Goal: Task Accomplishment & Management: Use online tool/utility

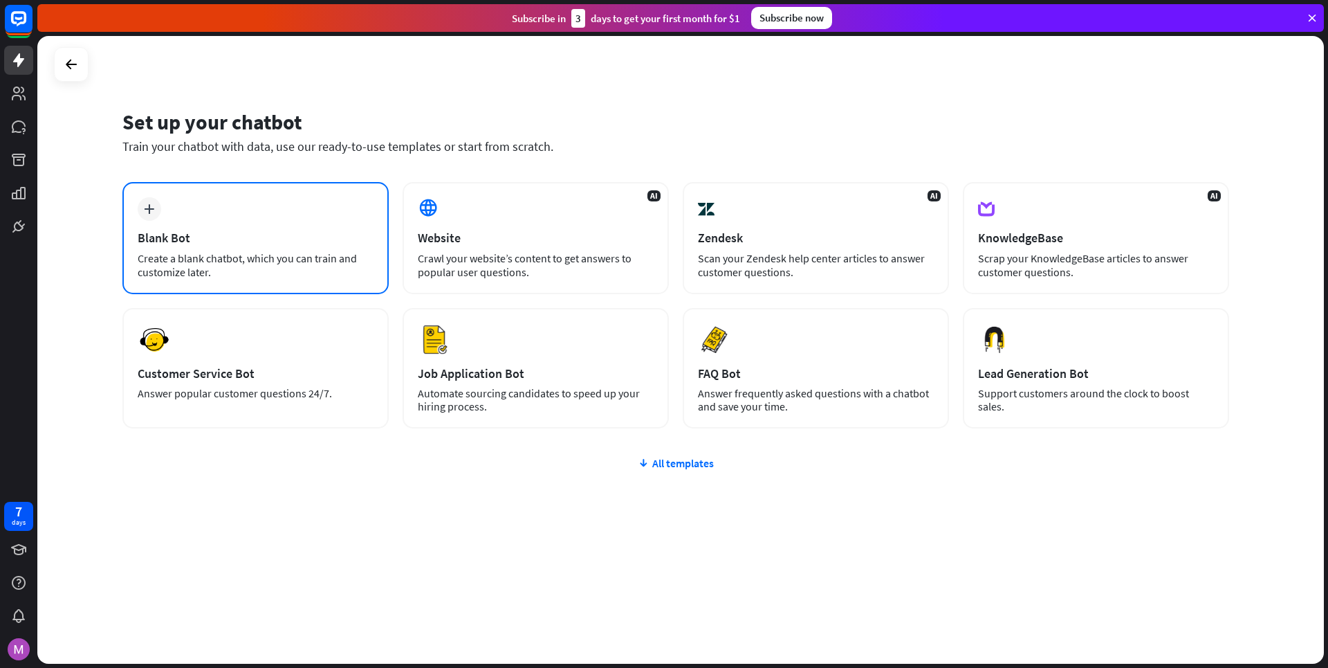
click at [344, 206] on div "plus Blank Bot Create a blank chatbot, which you can train and customize later." at bounding box center [255, 238] width 266 height 112
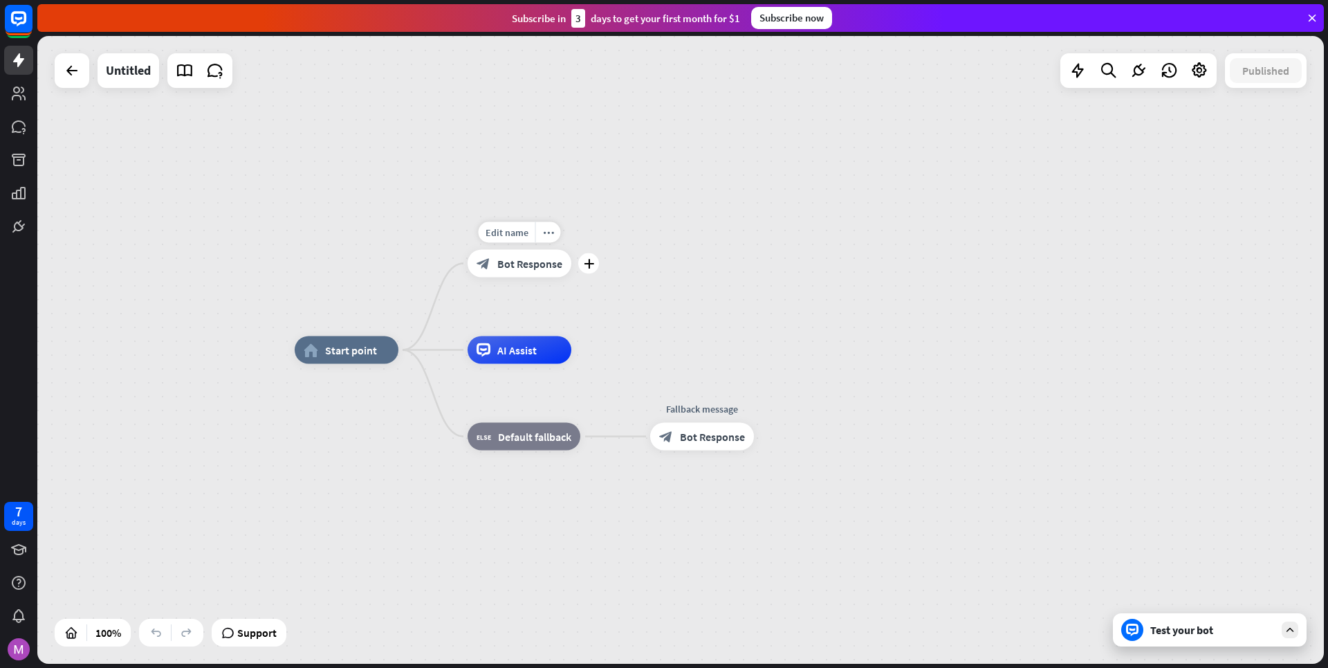
click at [518, 261] on span "Bot Response" at bounding box center [529, 264] width 65 height 14
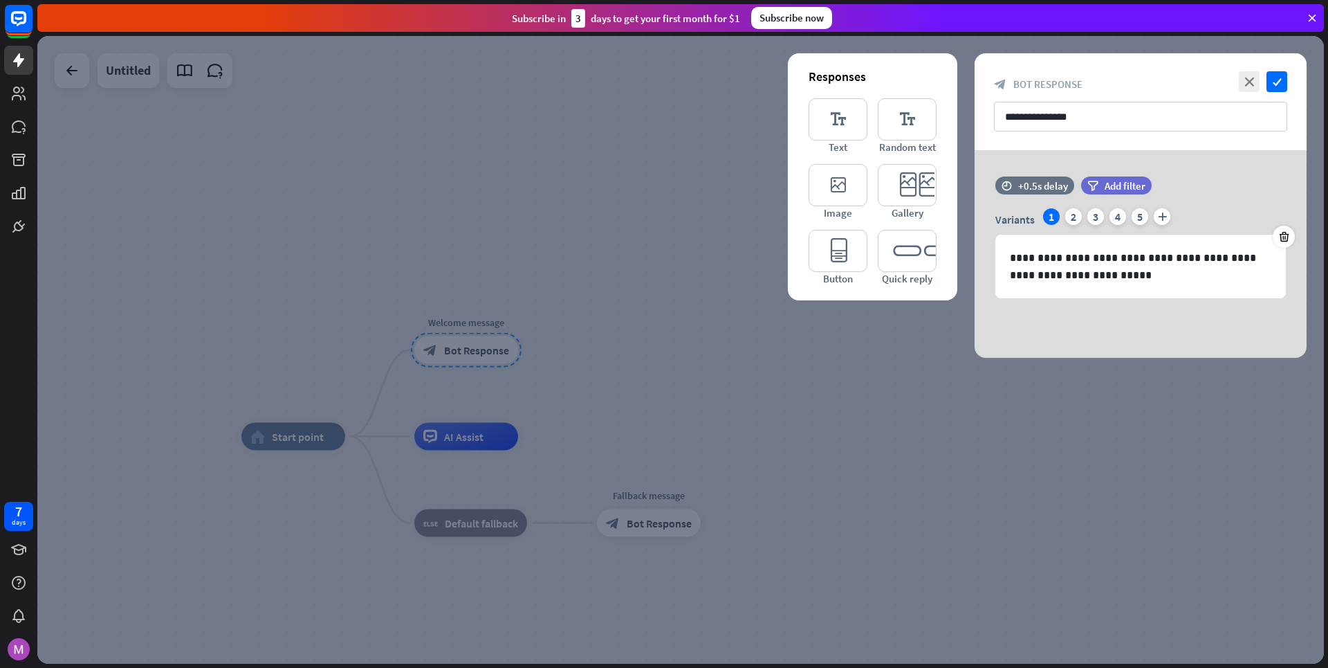
click at [899, 404] on div at bounding box center [680, 349] width 1287 height 627
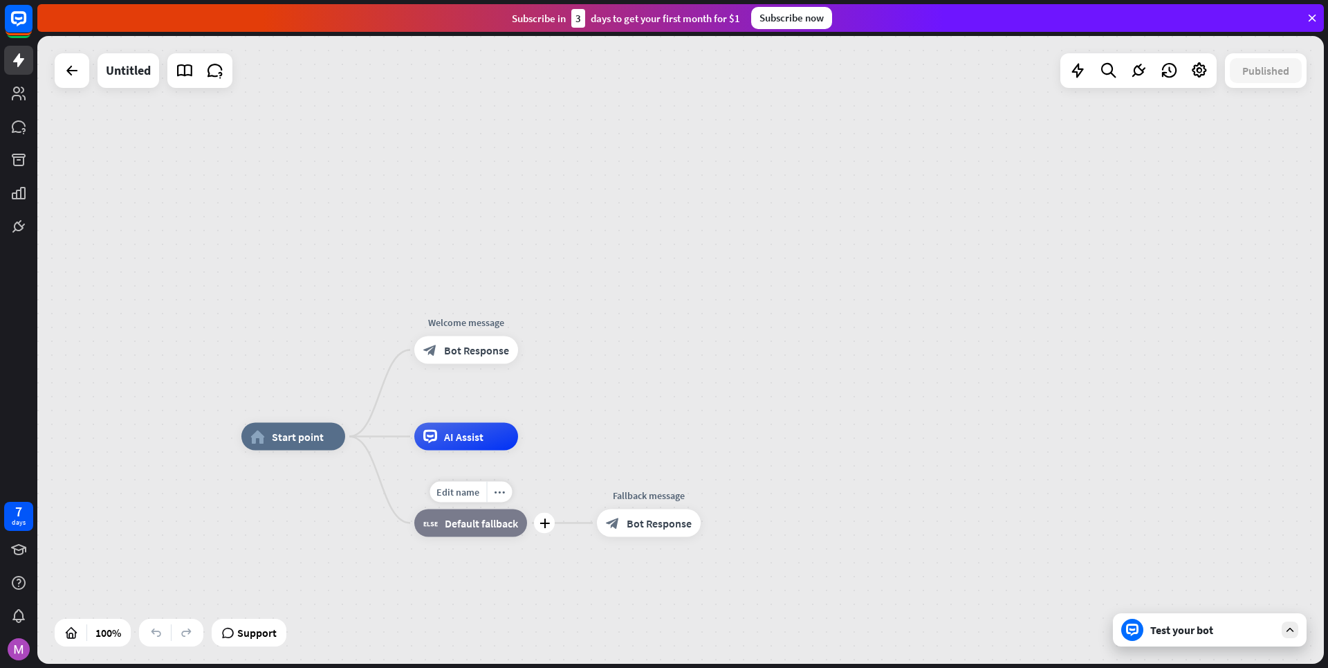
click at [461, 526] on span "Default fallback" at bounding box center [481, 523] width 73 height 14
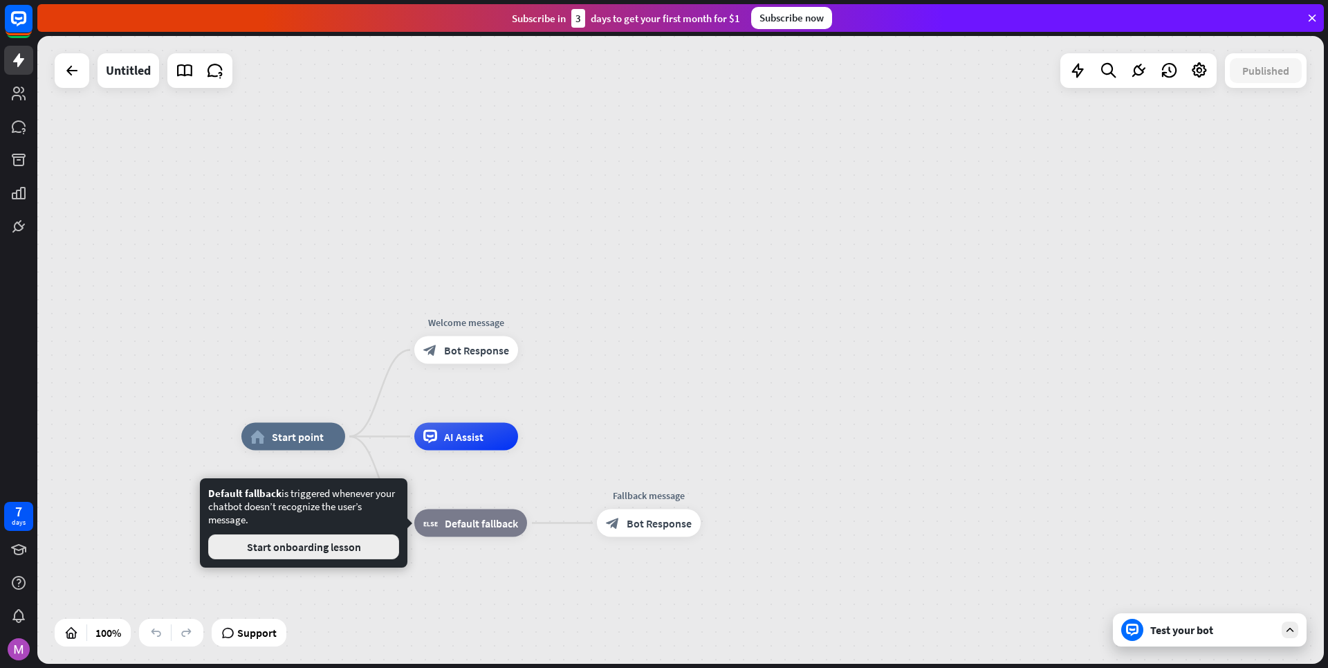
click at [356, 549] on button "Start onboarding lesson" at bounding box center [303, 546] width 191 height 25
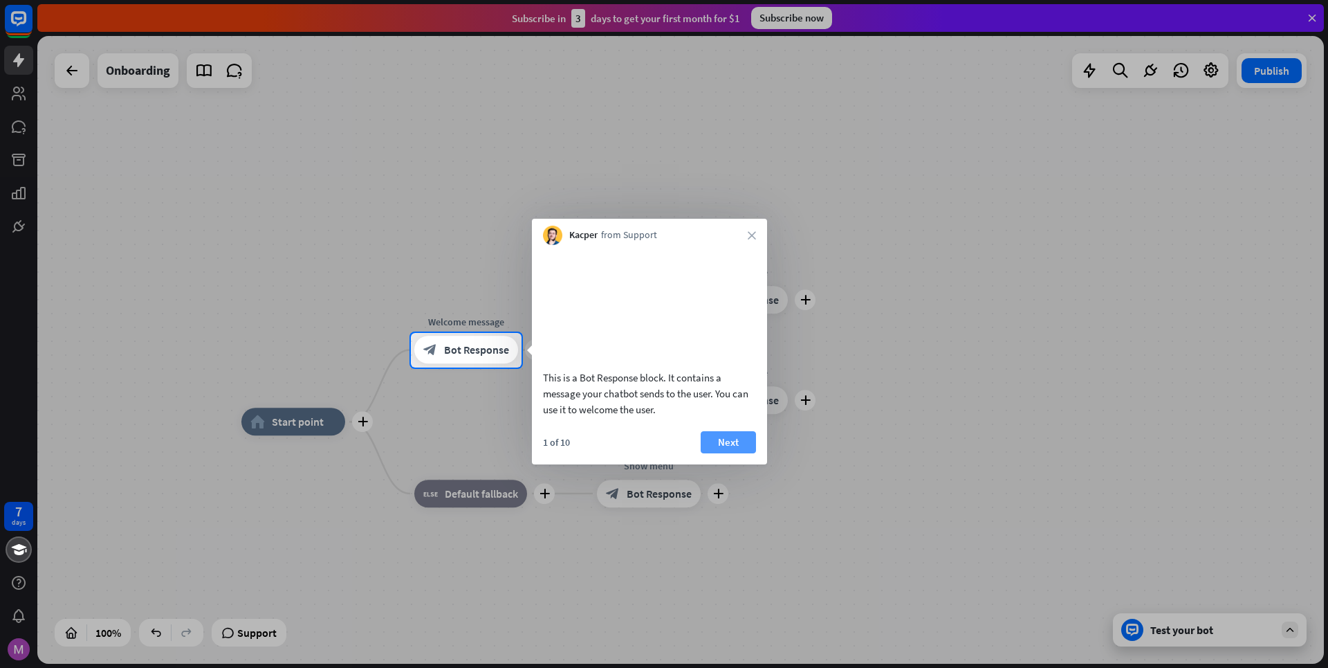
click at [737, 453] on button "Next" at bounding box center [728, 442] width 55 height 22
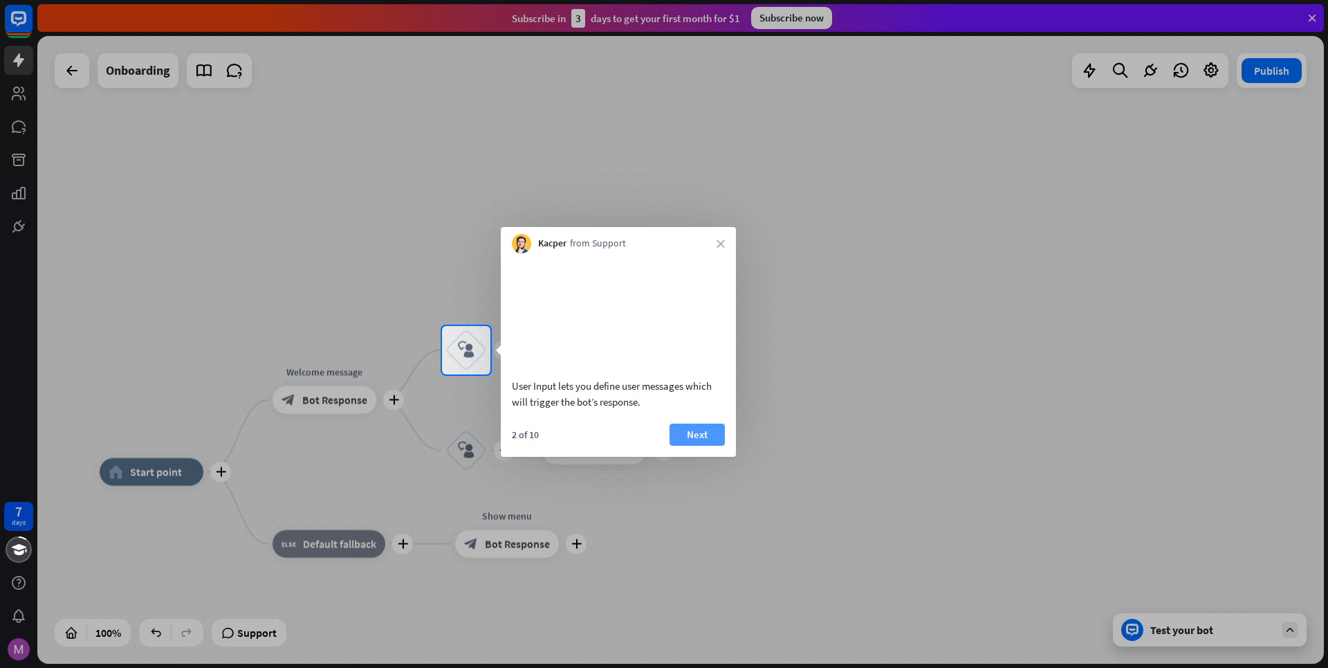
click at [696, 445] on button "Next" at bounding box center [697, 434] width 55 height 22
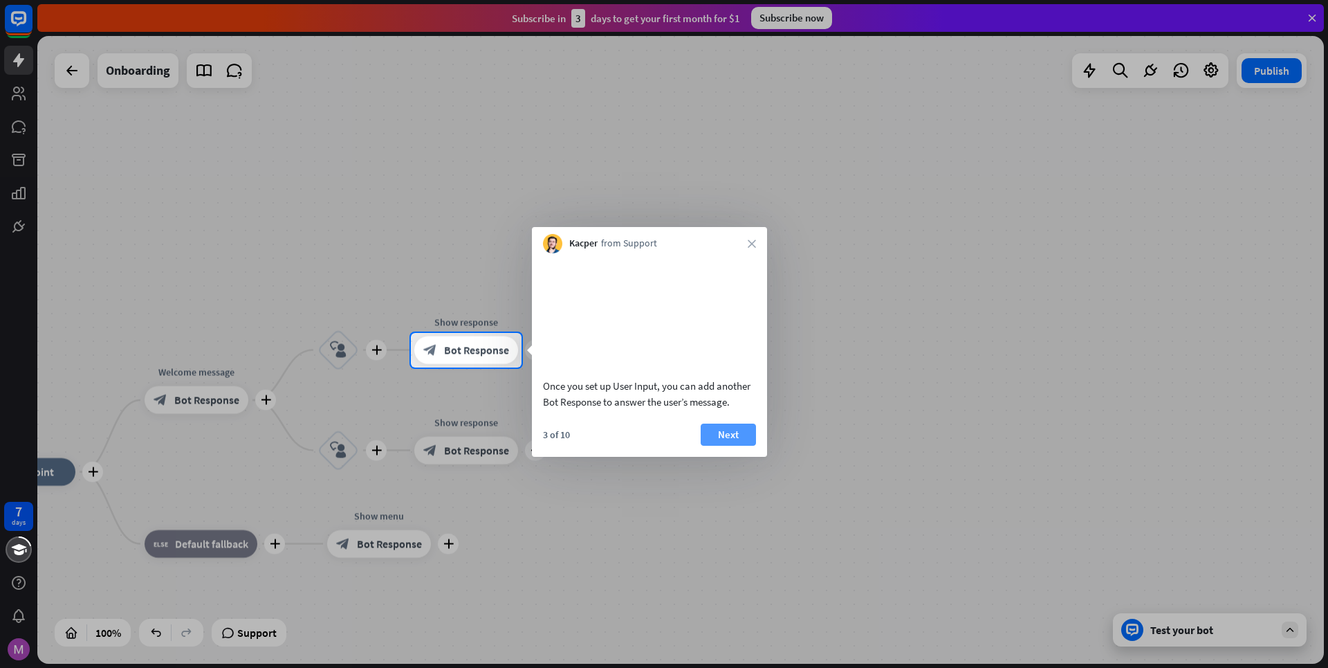
click at [726, 445] on button "Next" at bounding box center [728, 434] width 55 height 22
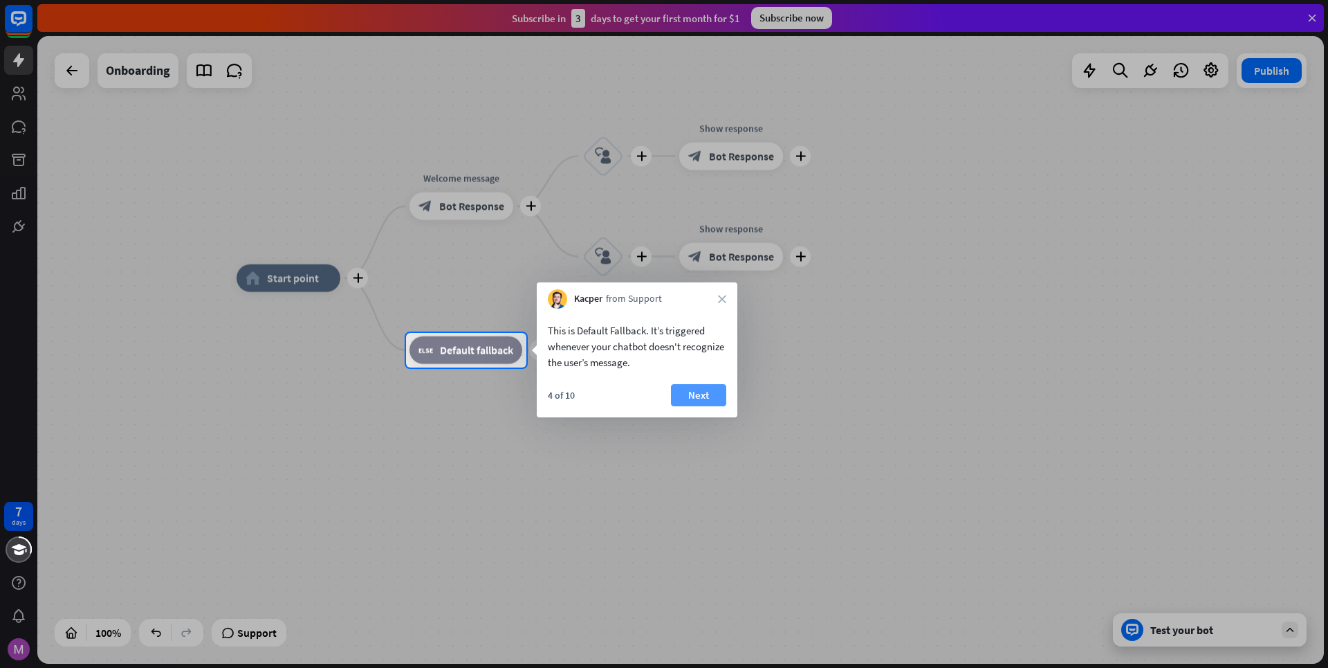
click at [714, 392] on button "Next" at bounding box center [698, 395] width 55 height 22
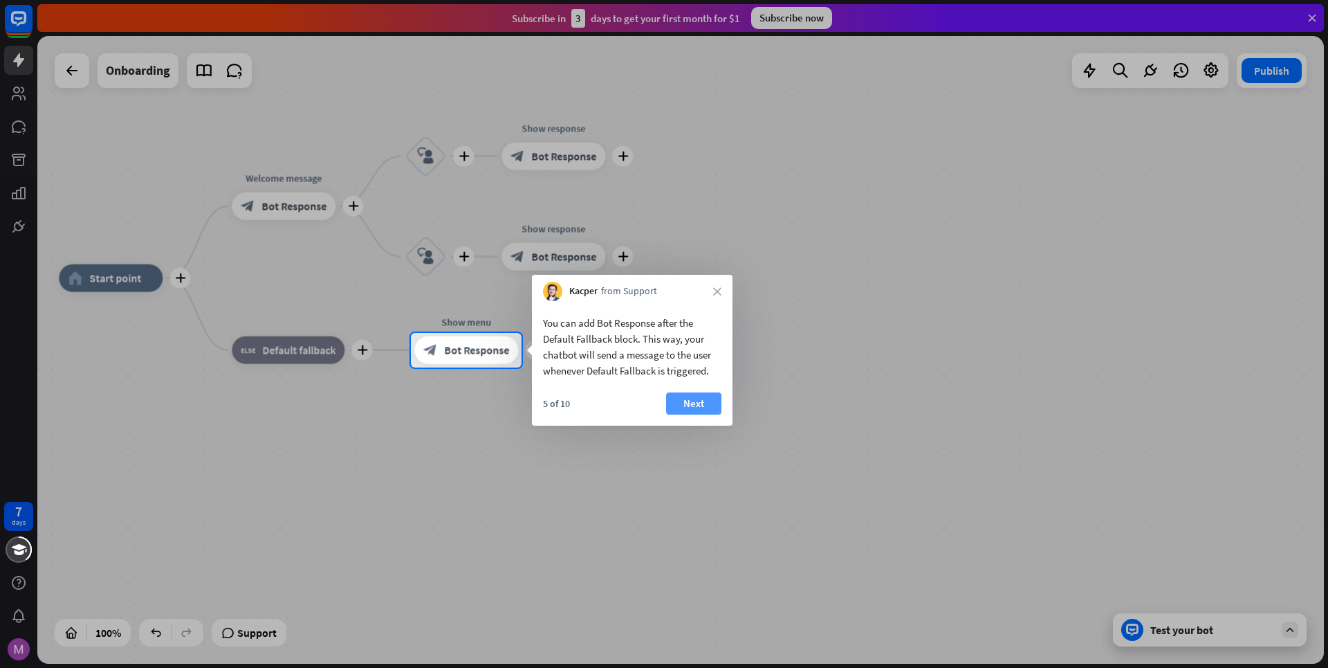
click at [708, 396] on button "Next" at bounding box center [693, 403] width 55 height 22
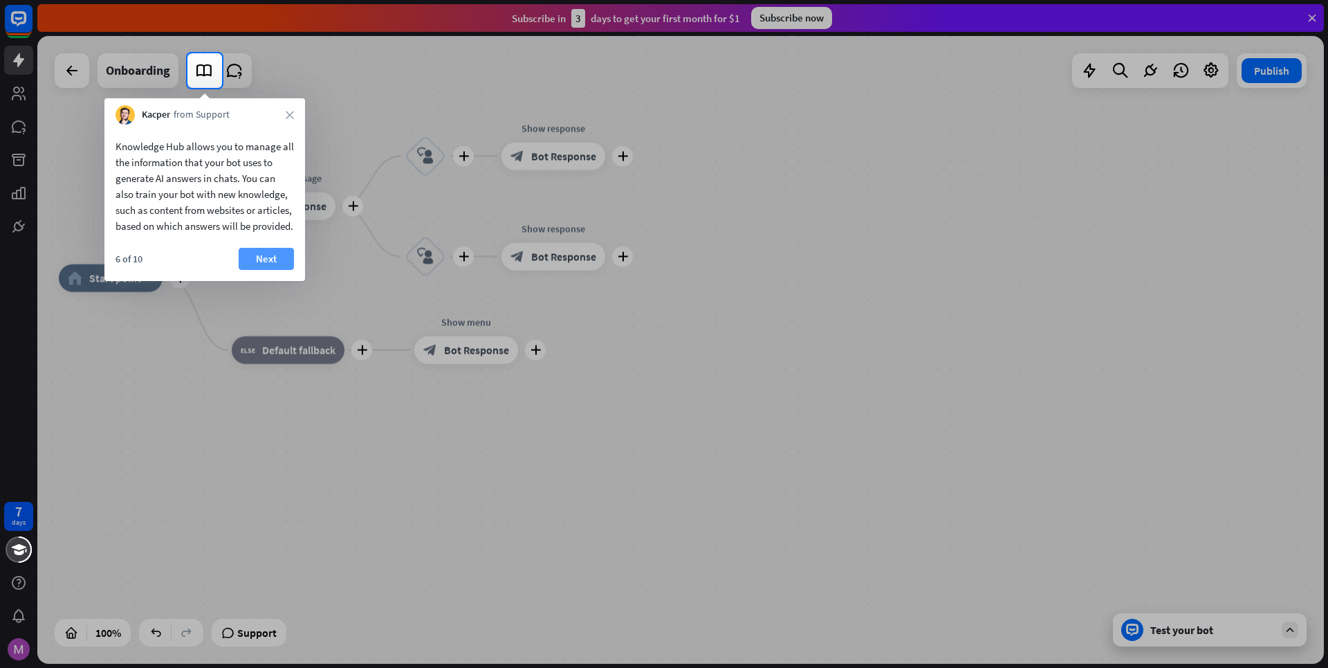
click at [283, 268] on button "Next" at bounding box center [266, 259] width 55 height 22
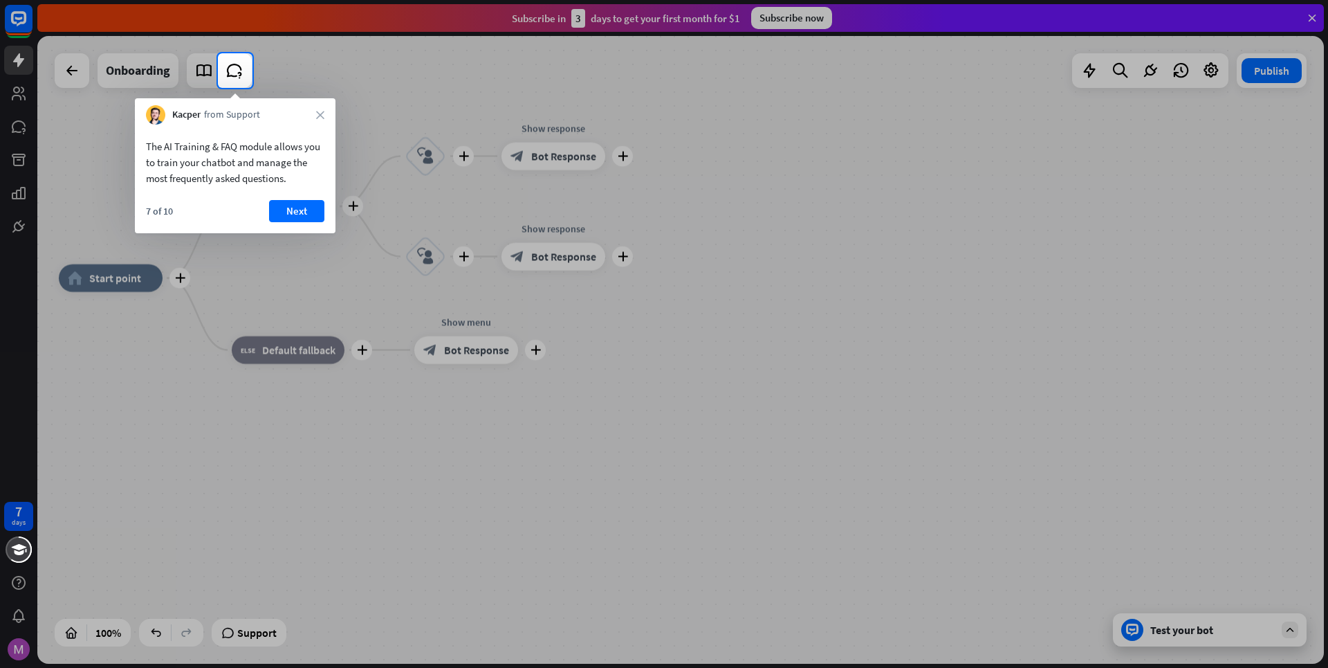
click at [295, 223] on div "7 of 10 Next" at bounding box center [235, 216] width 201 height 33
click at [304, 210] on button "Next" at bounding box center [296, 211] width 55 height 22
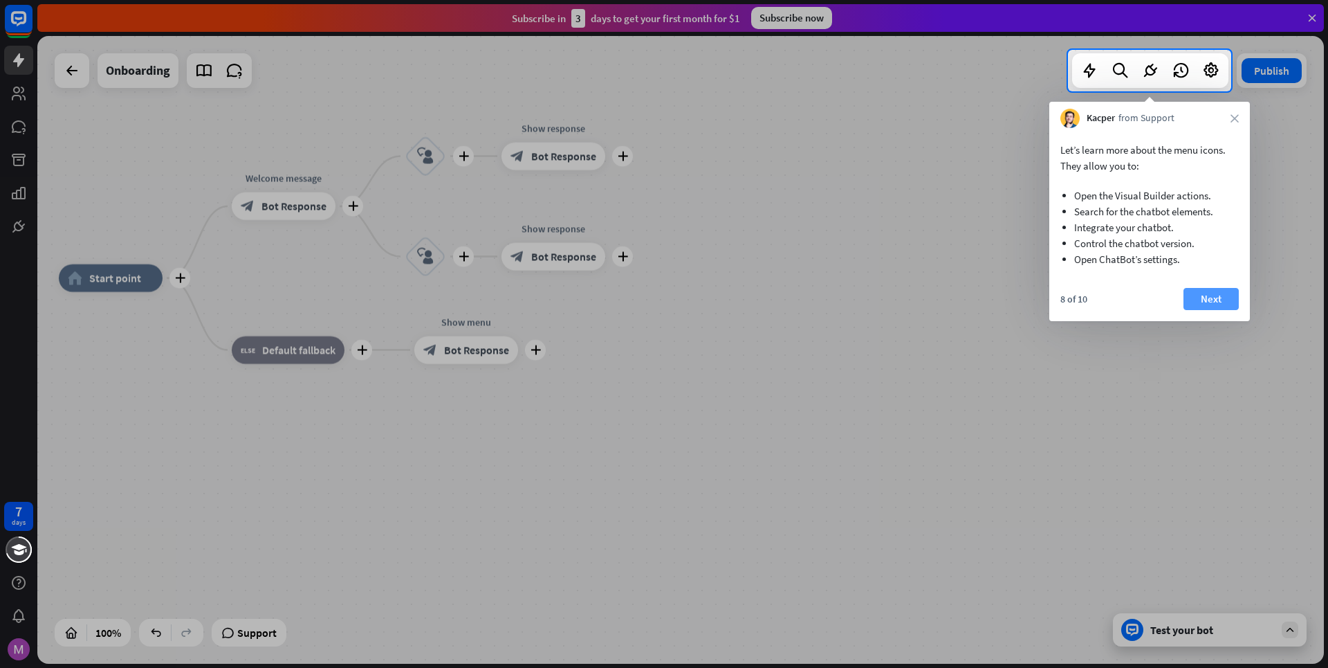
click at [1218, 295] on button "Next" at bounding box center [1211, 299] width 55 height 22
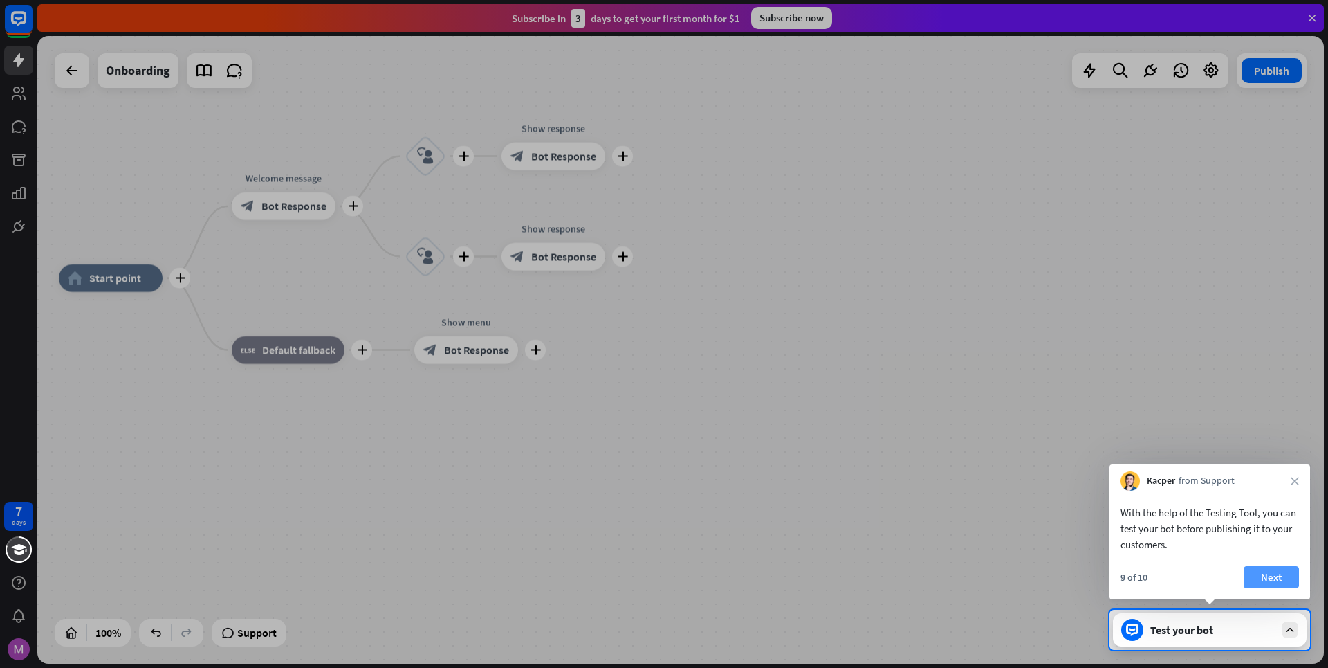
click at [1278, 581] on button "Next" at bounding box center [1271, 577] width 55 height 22
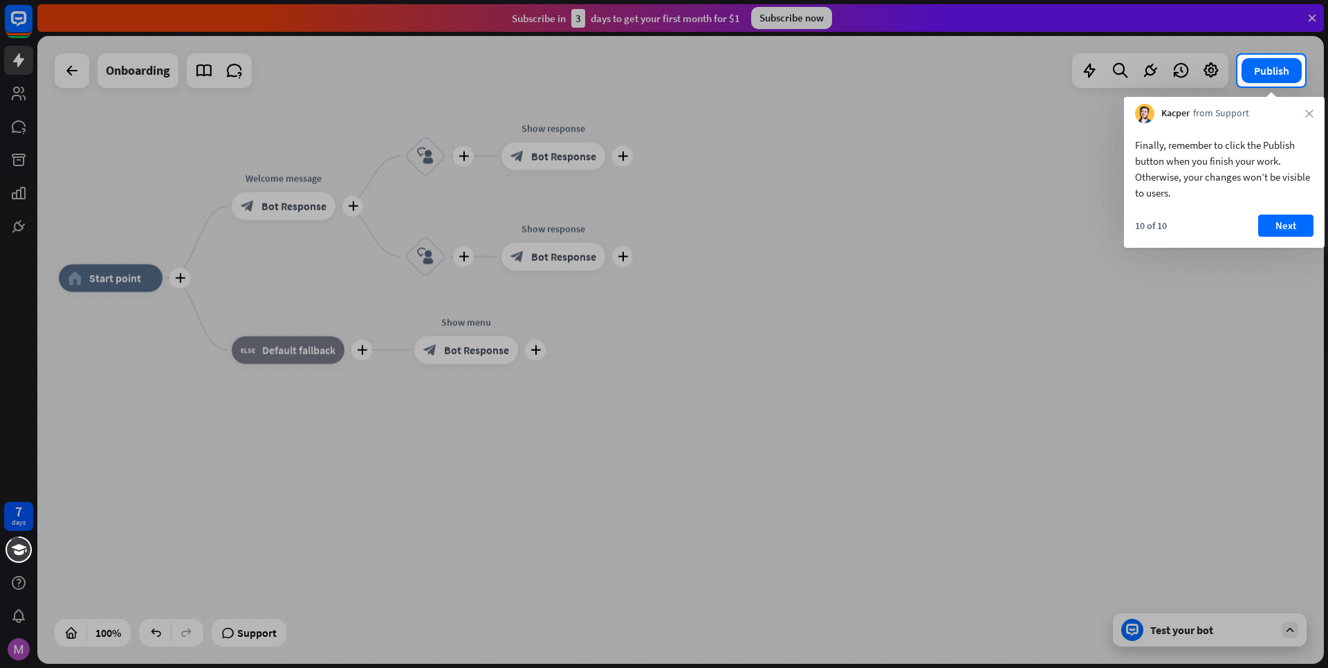
click at [1290, 628] on div at bounding box center [664, 376] width 1328 height 581
click at [1287, 228] on button "Next" at bounding box center [1285, 225] width 55 height 22
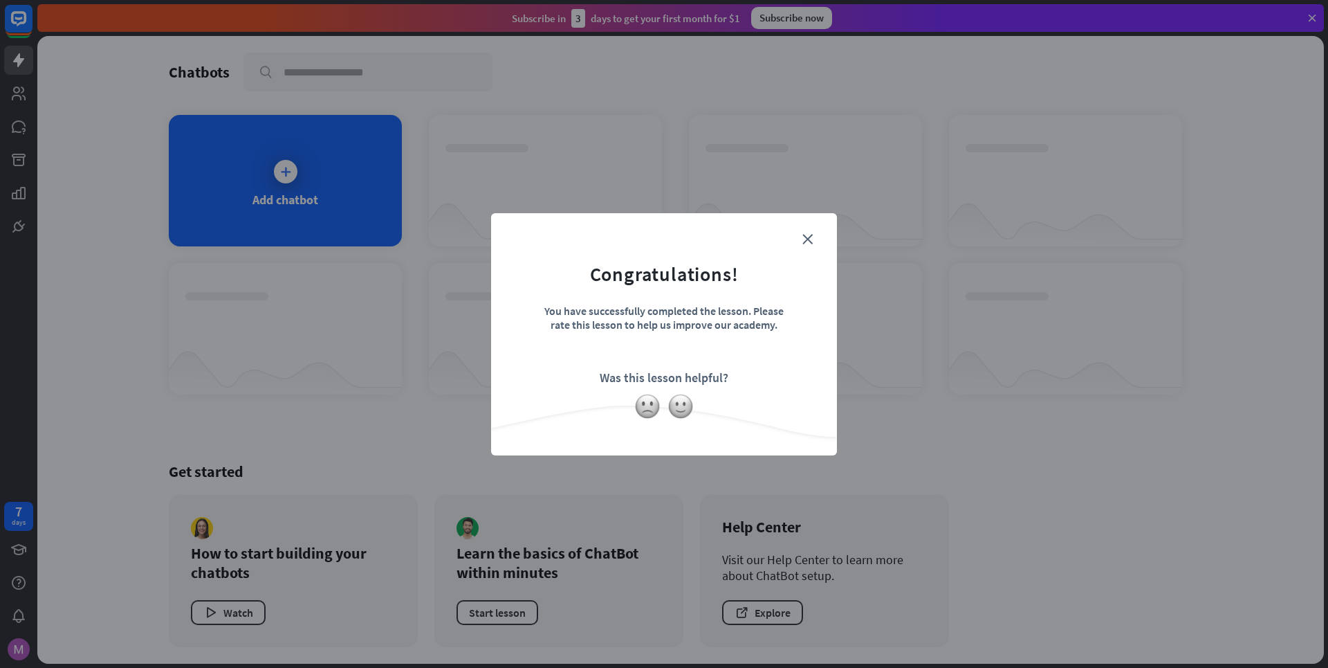
click at [816, 233] on form "Congratulations! You have successfully completed the lesson. Please rate this l…" at bounding box center [663, 312] width 311 height 165
click at [811, 250] on form "Congratulations! You have successfully completed the lesson. Please rate this l…" at bounding box center [663, 312] width 311 height 165
click at [805, 243] on icon "close" at bounding box center [807, 239] width 10 height 10
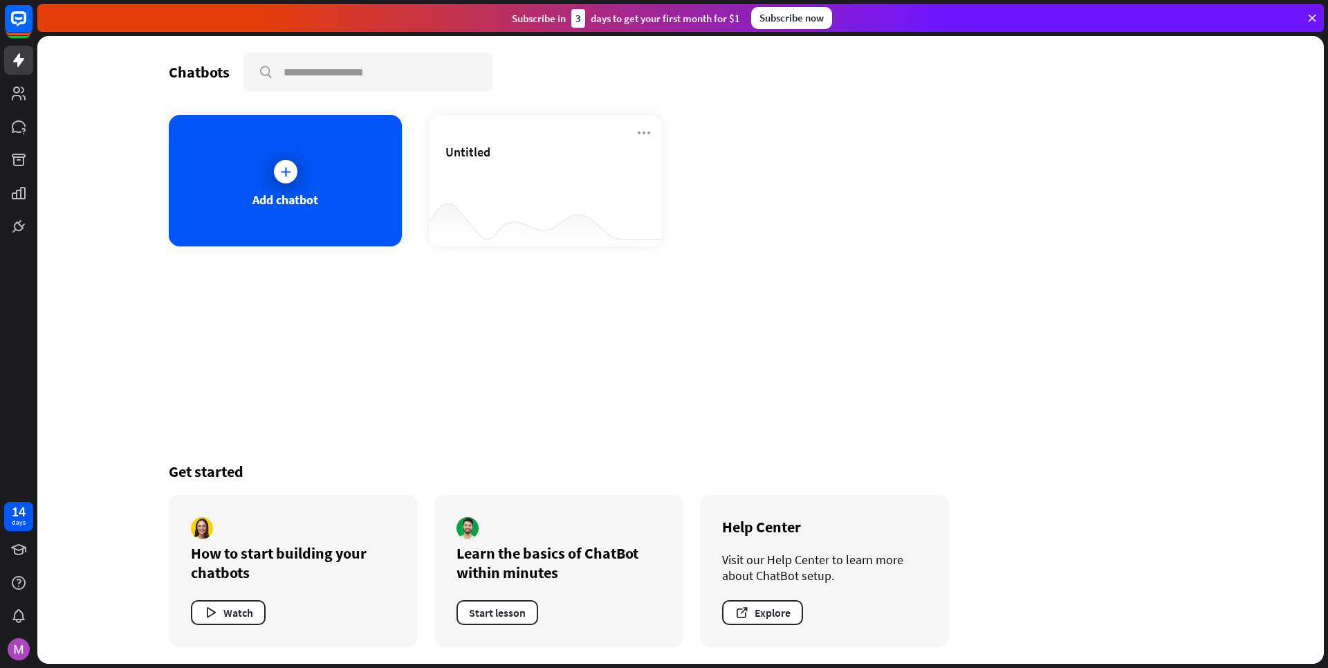
click at [504, 168] on div at bounding box center [680, 349] width 1287 height 627
click at [603, 179] on div "Untitled" at bounding box center [545, 168] width 200 height 48
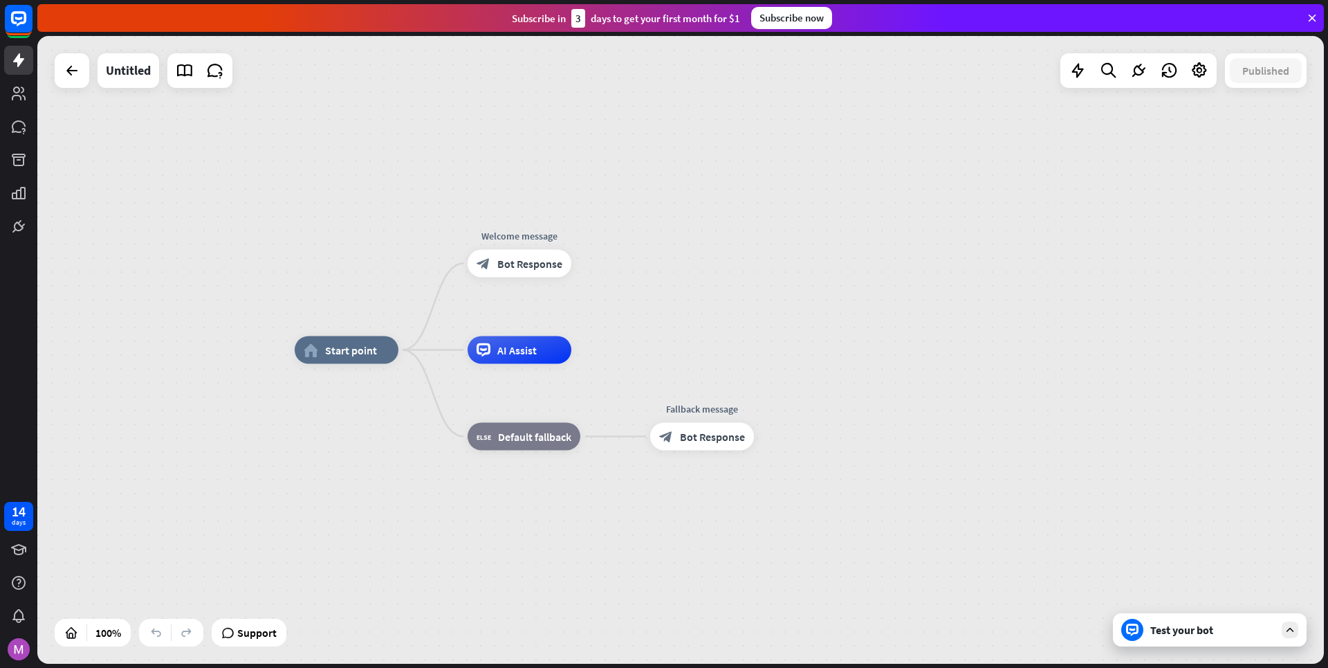
click at [1294, 634] on icon at bounding box center [1290, 629] width 12 height 12
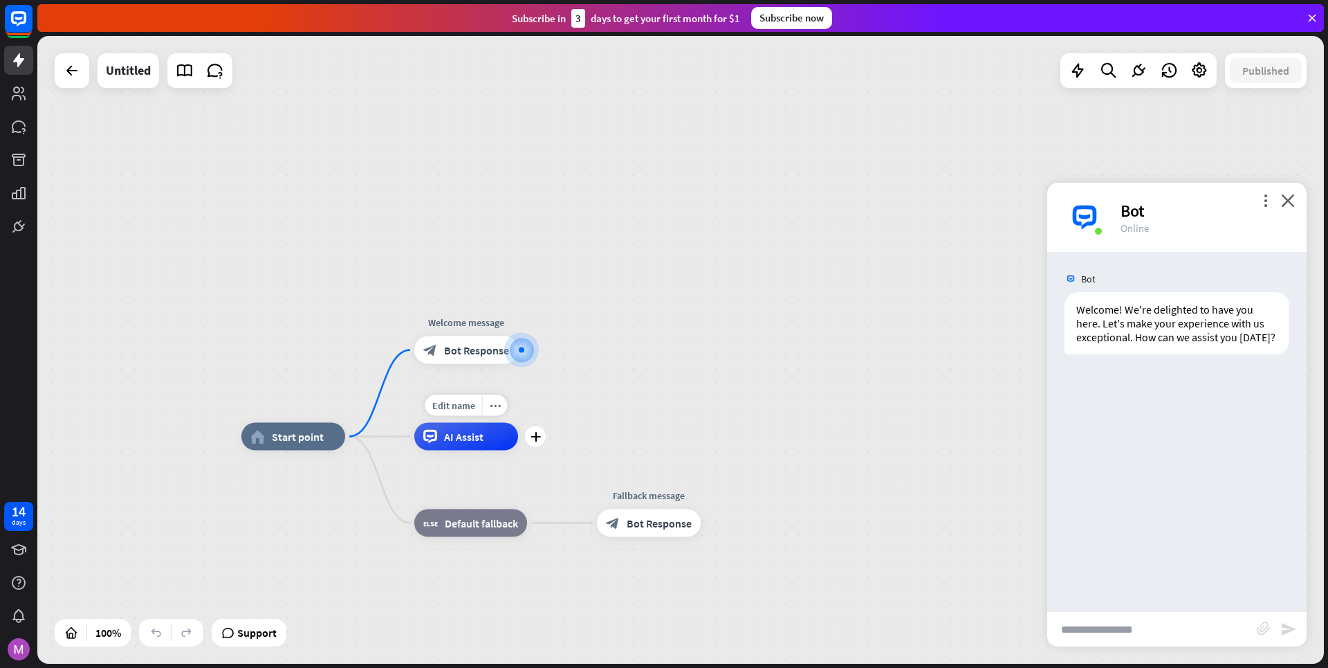
click at [485, 441] on div "AI Assist" at bounding box center [466, 437] width 104 height 28
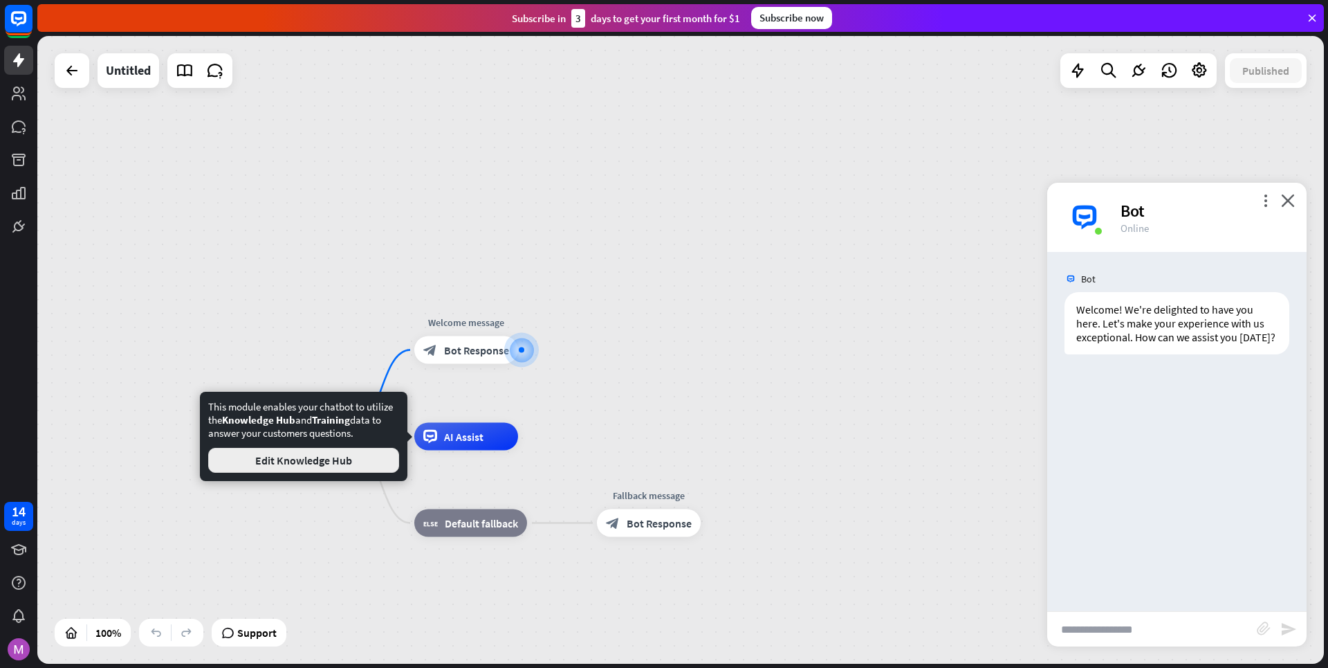
click at [375, 458] on button "Edit Knowledge Hub" at bounding box center [303, 460] width 191 height 25
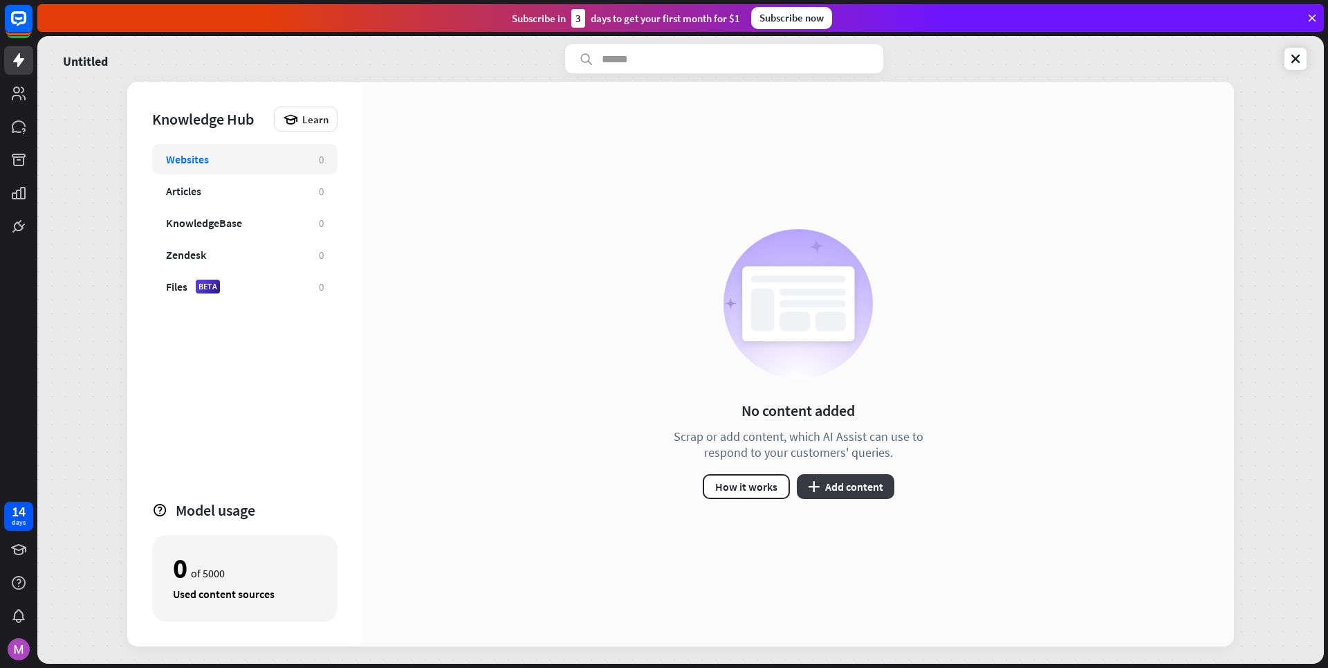
click at [829, 490] on button "plus Add content" at bounding box center [846, 486] width 98 height 25
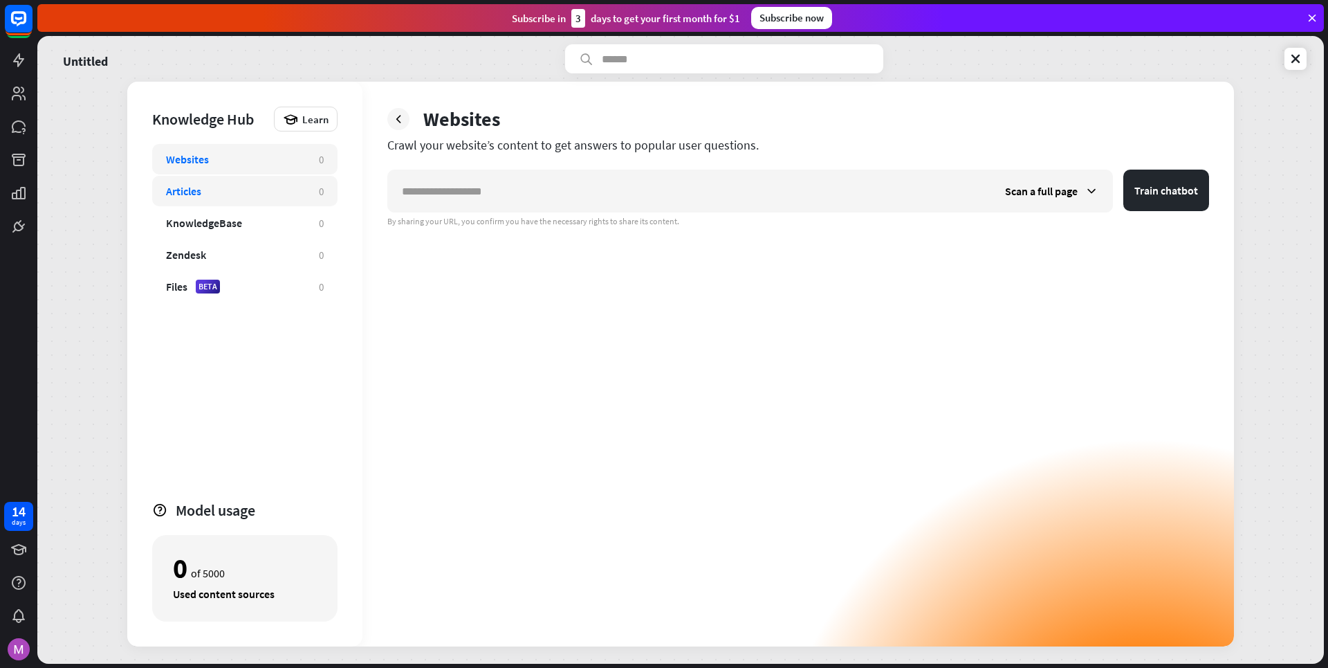
click at [257, 203] on div "Articles 0" at bounding box center [244, 191] width 185 height 30
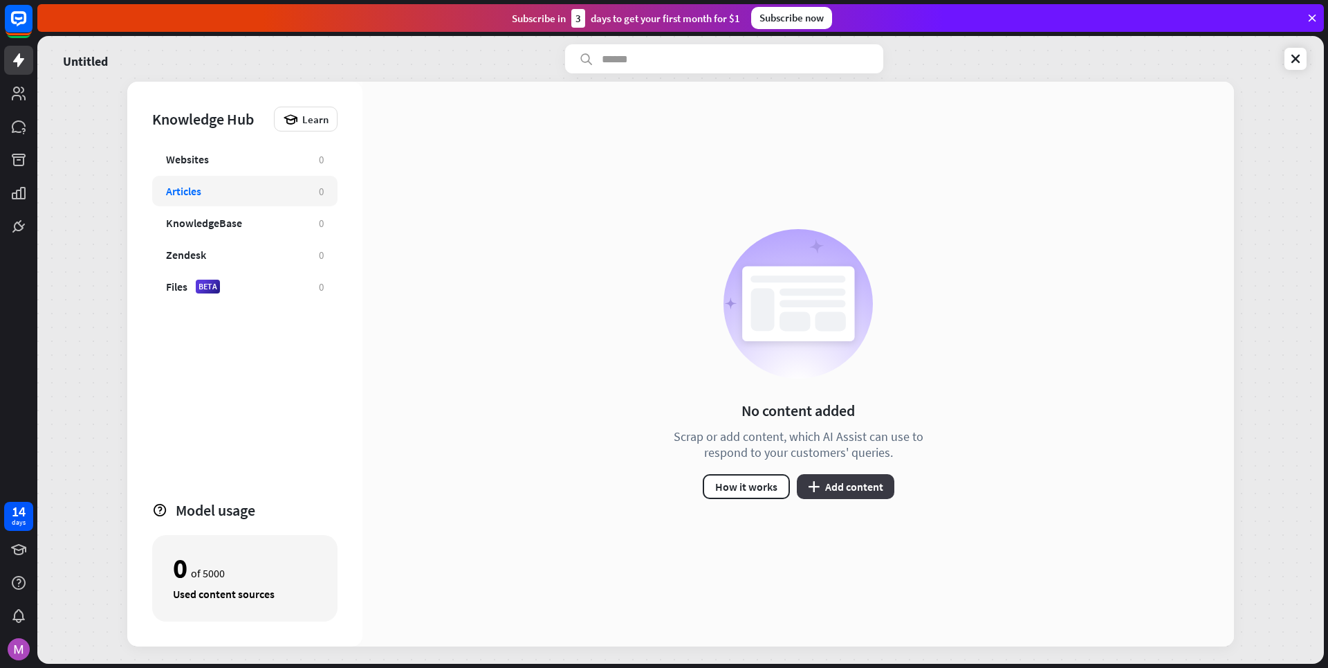
click at [856, 488] on button "plus Add content" at bounding box center [846, 486] width 98 height 25
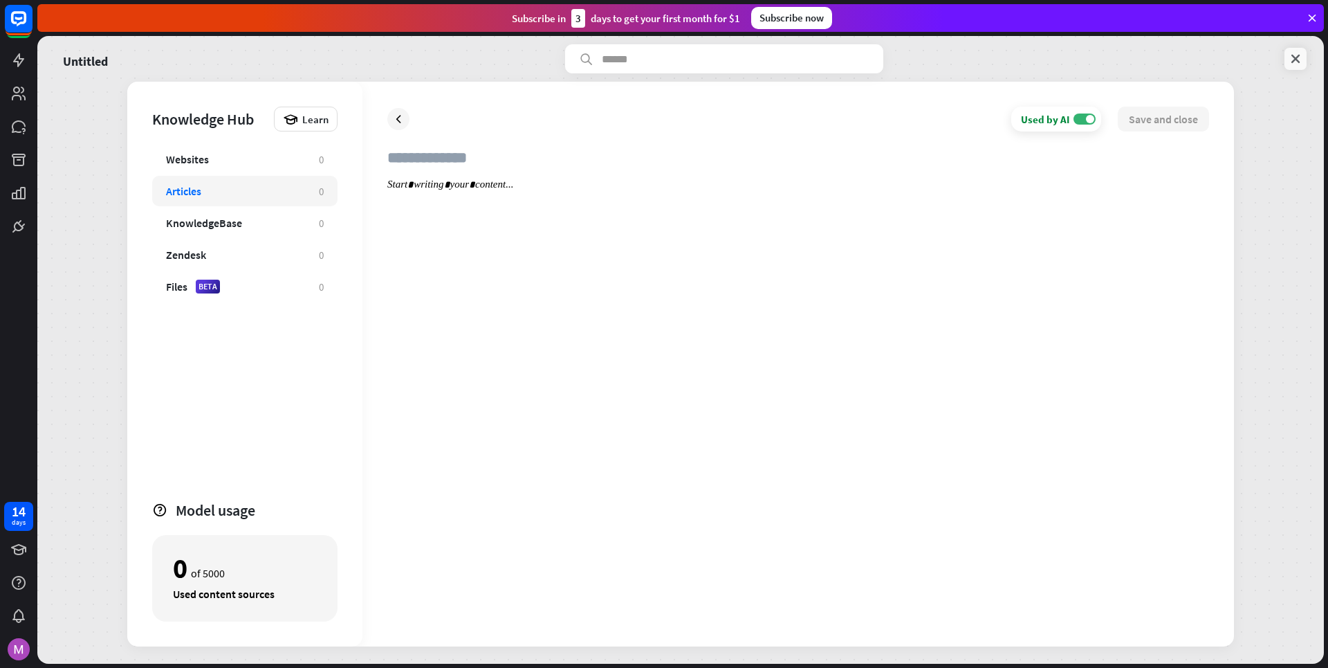
click at [1294, 57] on icon at bounding box center [1296, 59] width 14 height 14
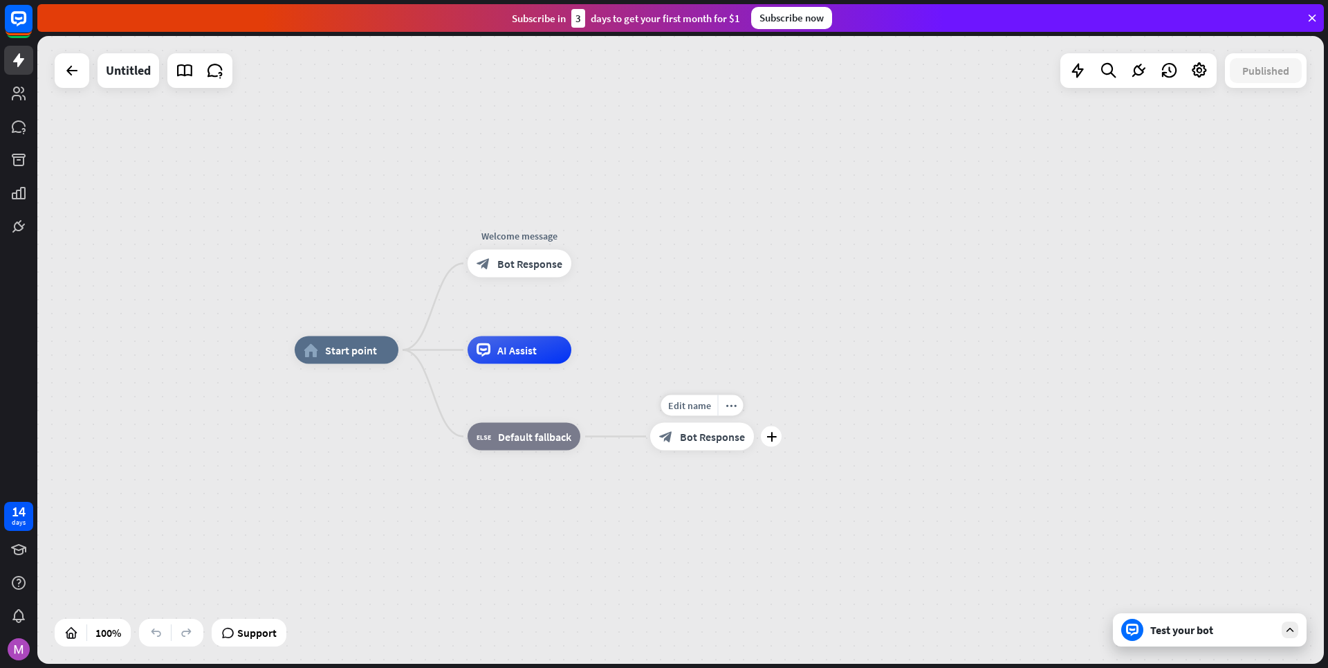
click at [701, 428] on div "block_bot_response Bot Response" at bounding box center [702, 437] width 104 height 28
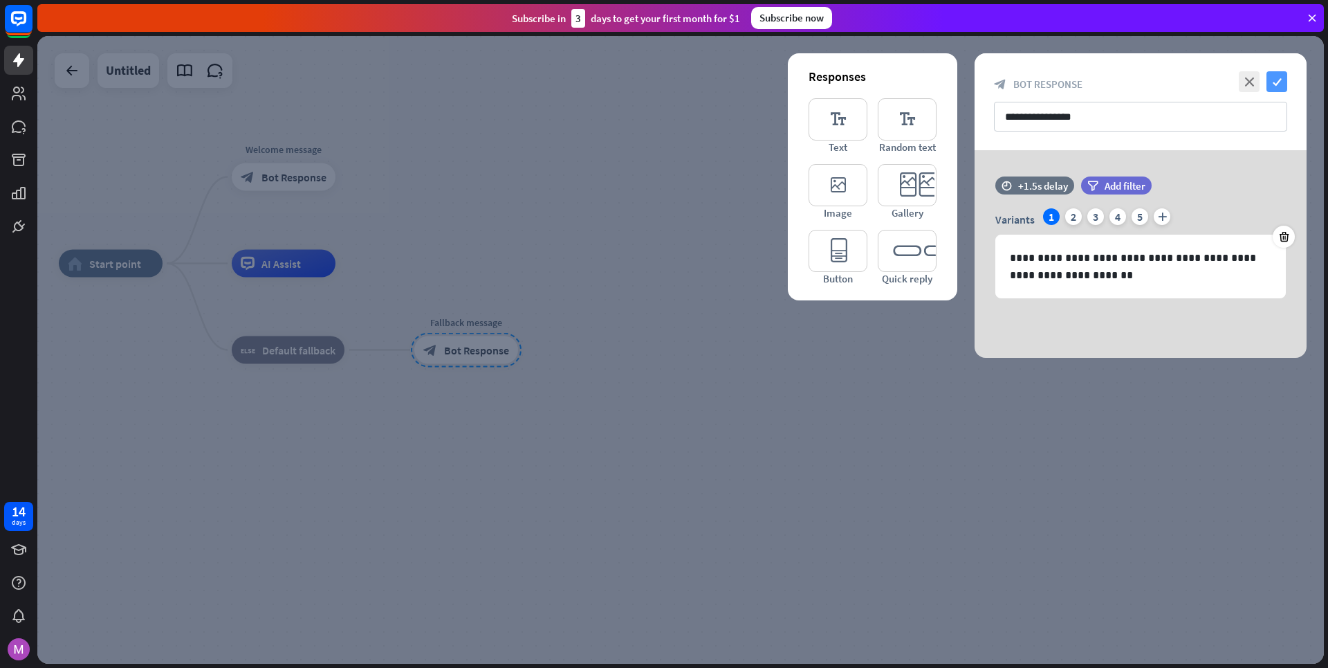
click at [1281, 81] on icon "check" at bounding box center [1277, 81] width 21 height 21
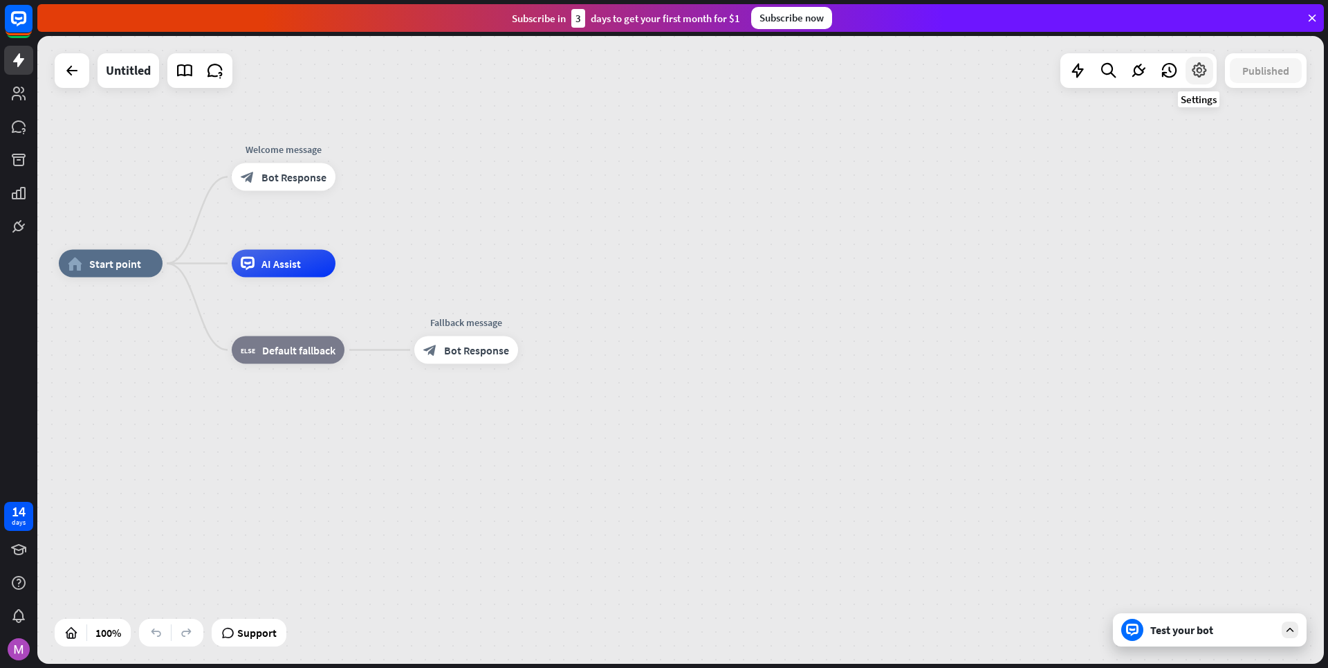
click at [1195, 70] on icon at bounding box center [1200, 71] width 18 height 18
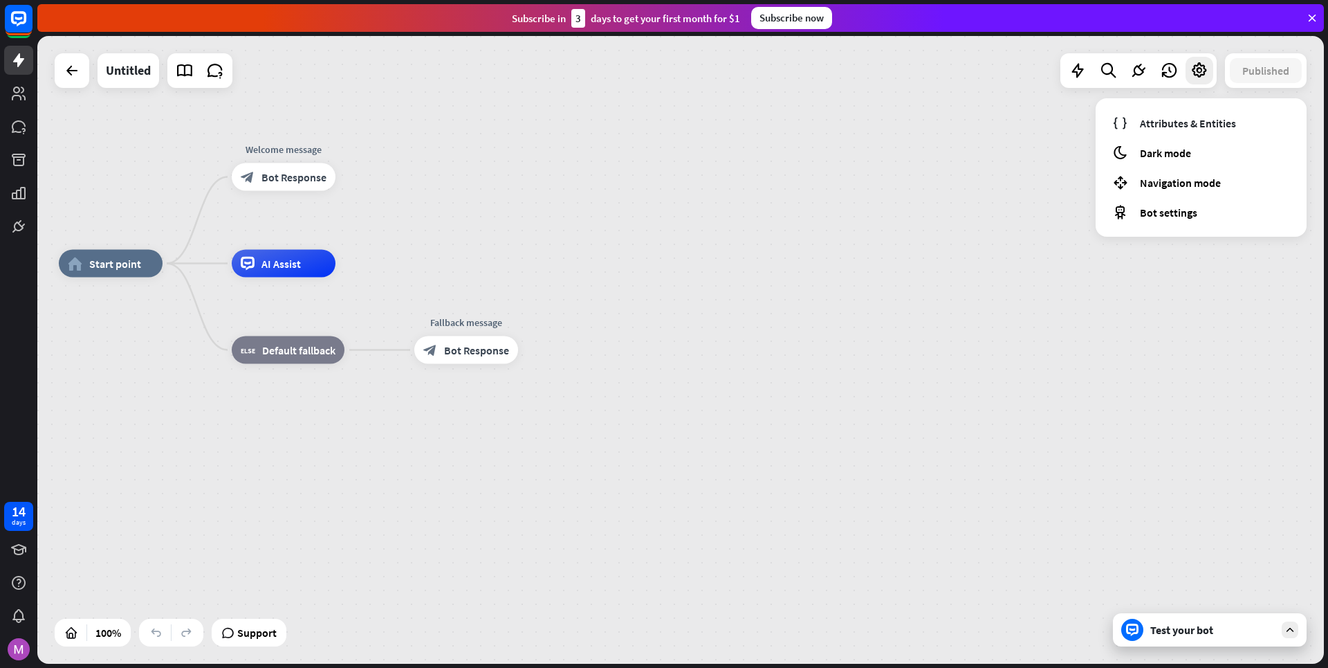
click at [827, 192] on div "home_2 Start point Welcome message block_bot_response Bot Response AI Assist bl…" at bounding box center [680, 349] width 1287 height 627
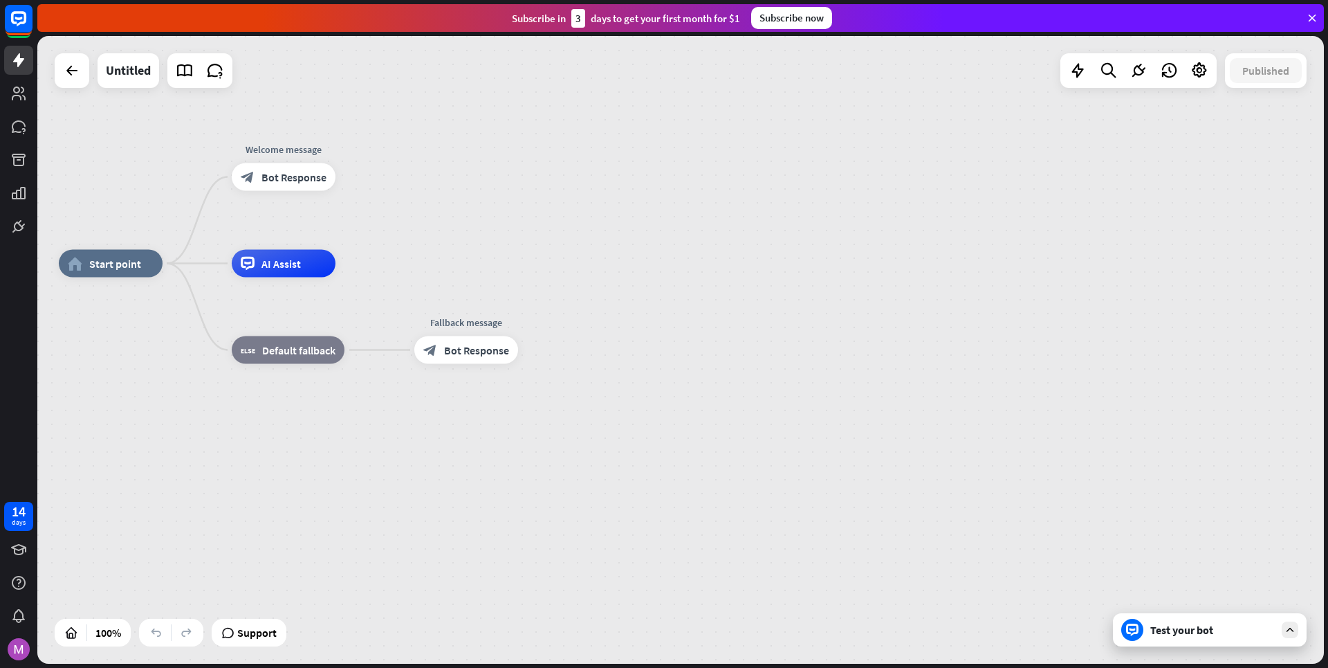
click at [1273, 640] on div "Test your bot" at bounding box center [1210, 629] width 194 height 33
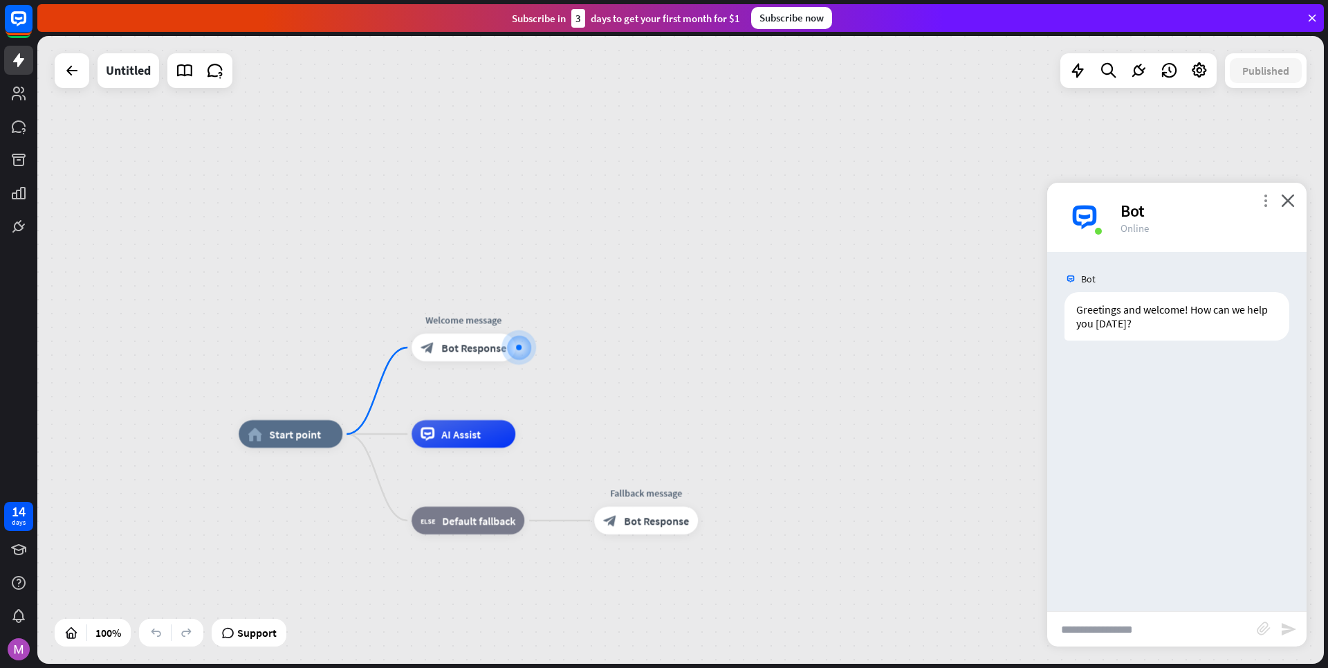
click at [1271, 194] on icon "more_vert" at bounding box center [1265, 200] width 13 height 13
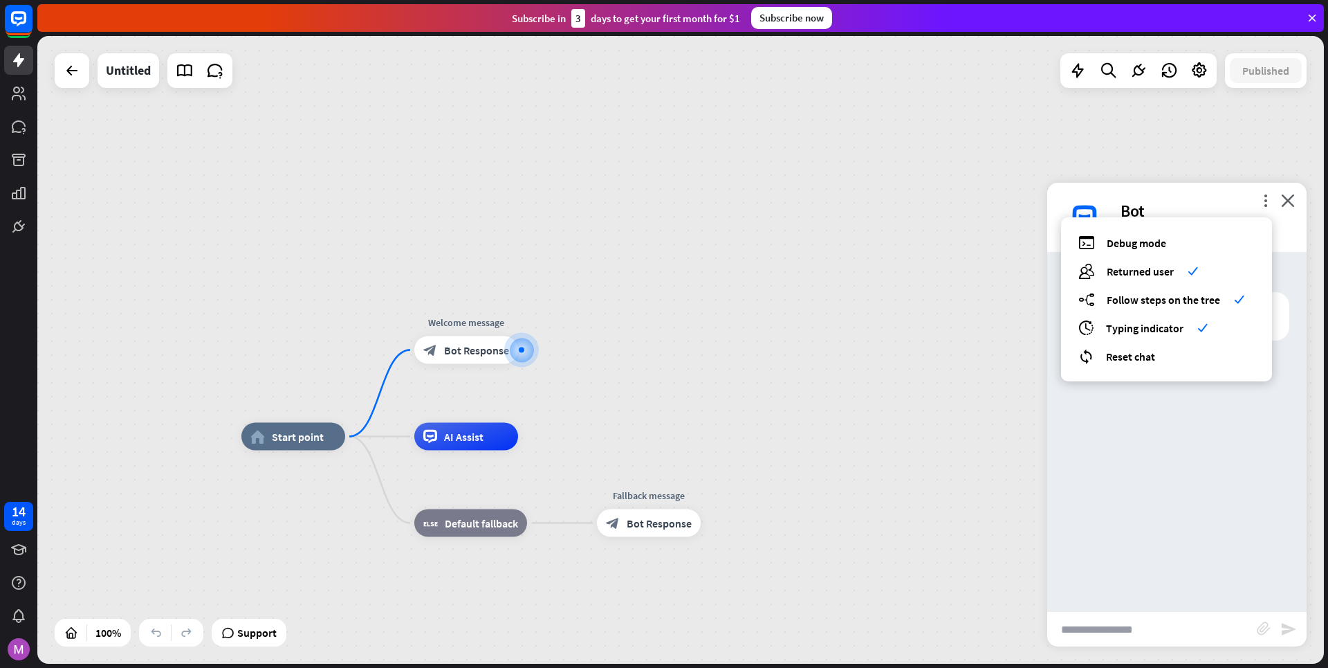
click at [849, 282] on div "home_2 Start point Welcome message block_bot_response Bot Response AI Assist bl…" at bounding box center [680, 349] width 1287 height 627
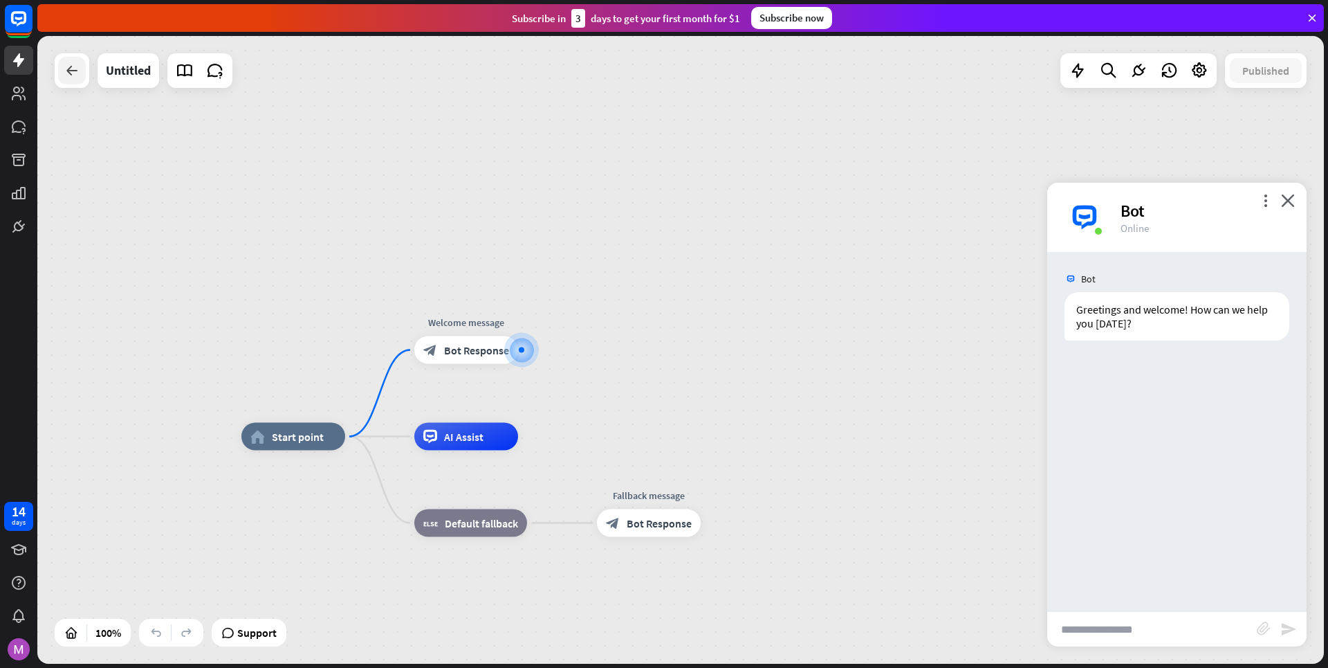
click at [68, 71] on icon at bounding box center [72, 70] width 17 height 17
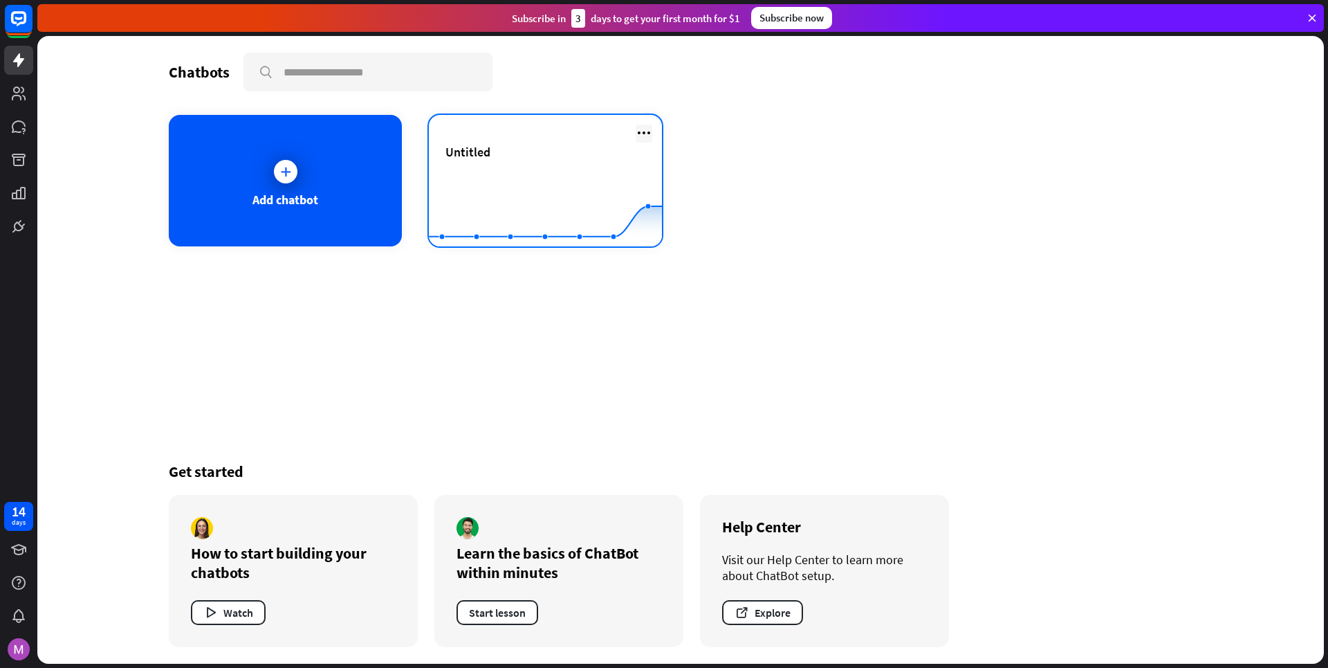
click at [650, 131] on icon at bounding box center [644, 133] width 17 height 17
click at [508, 191] on rect at bounding box center [545, 212] width 233 height 86
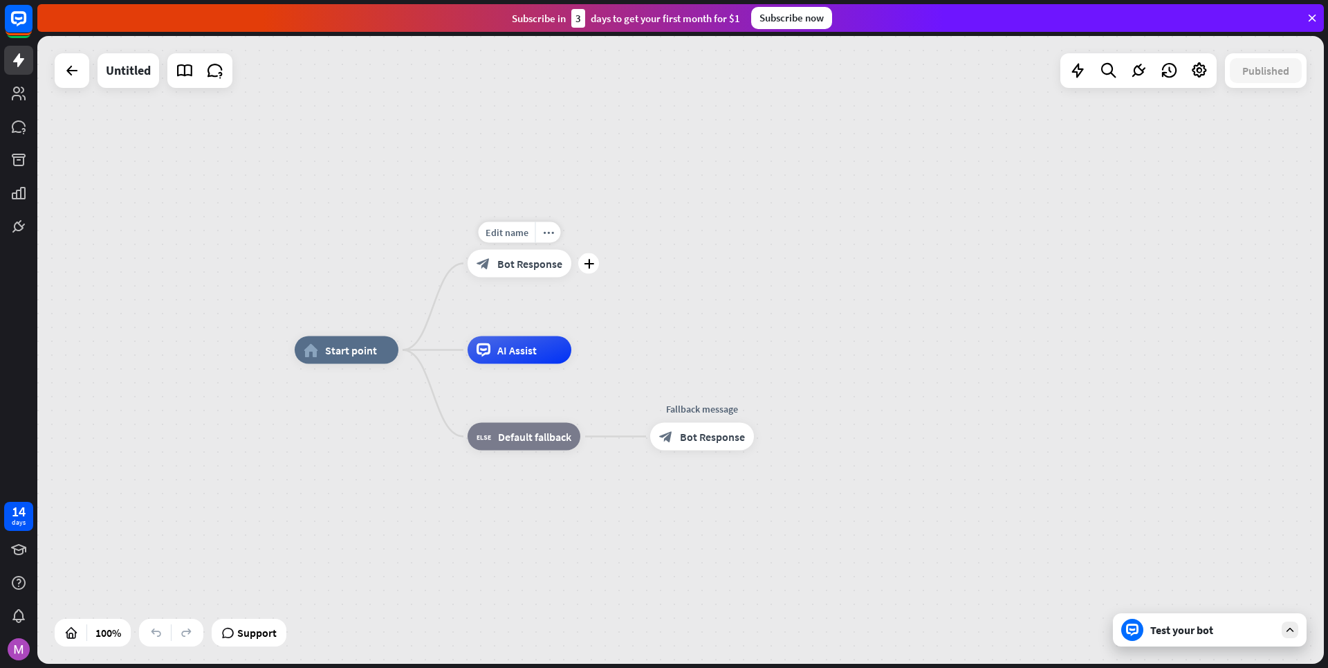
click at [526, 273] on div "block_bot_response Bot Response" at bounding box center [520, 264] width 104 height 28
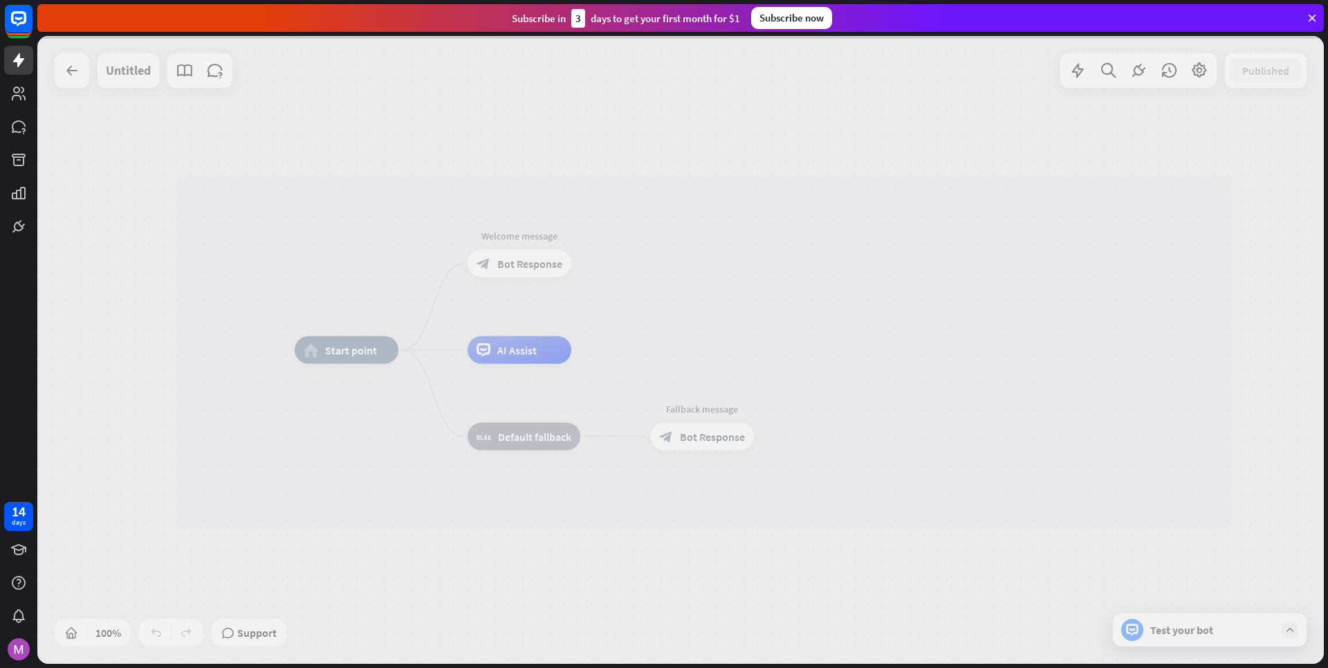
click at [526, 273] on div at bounding box center [680, 349] width 1287 height 627
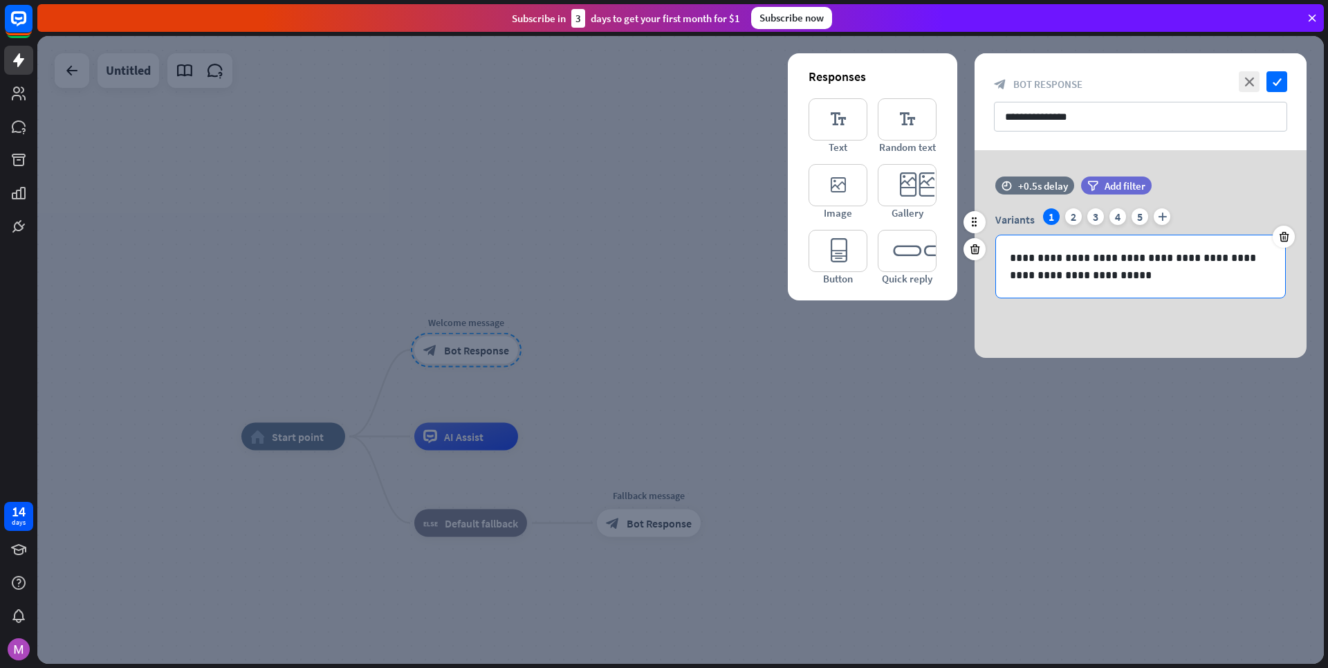
click at [1128, 279] on p "**********" at bounding box center [1140, 266] width 261 height 35
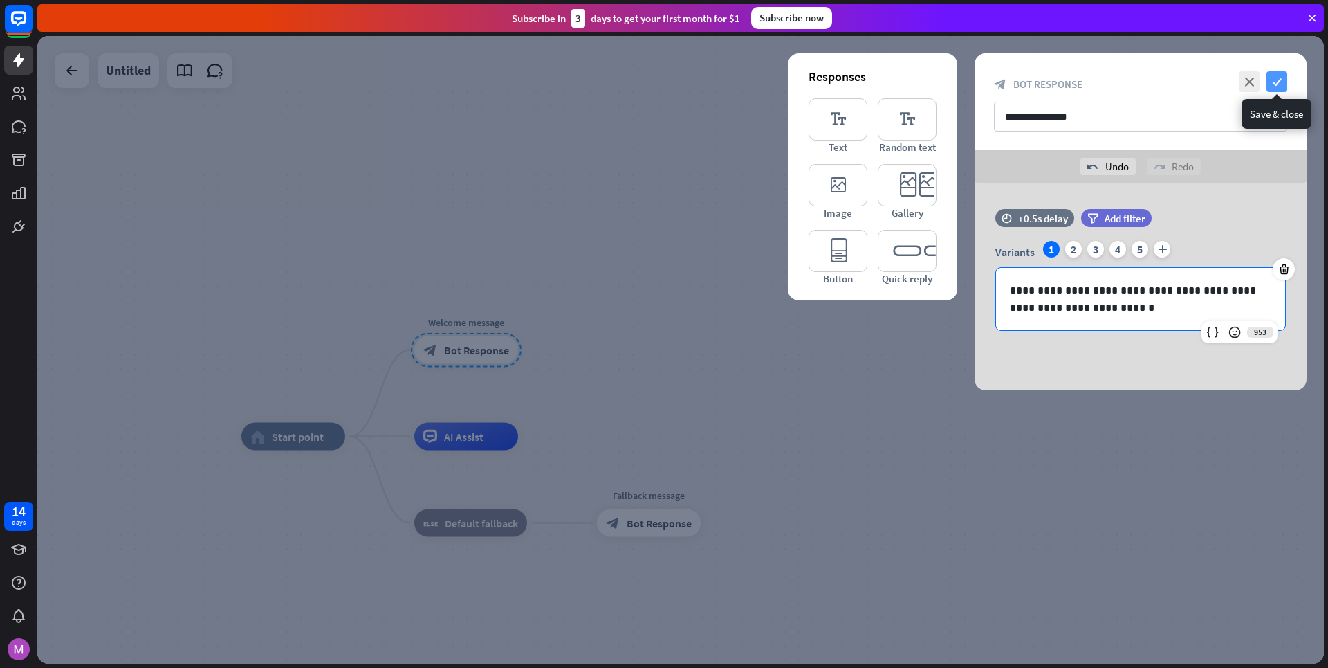
click at [1284, 82] on icon "check" at bounding box center [1277, 81] width 21 height 21
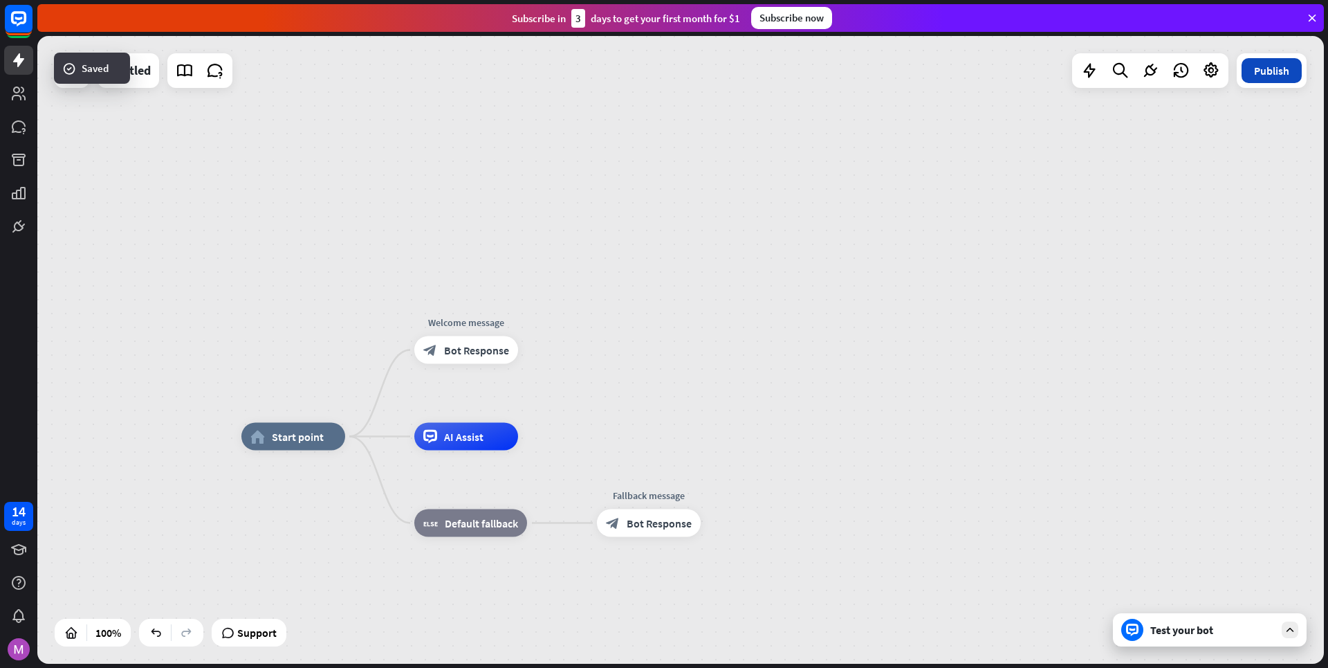
click at [1280, 70] on button "Publish" at bounding box center [1272, 70] width 60 height 25
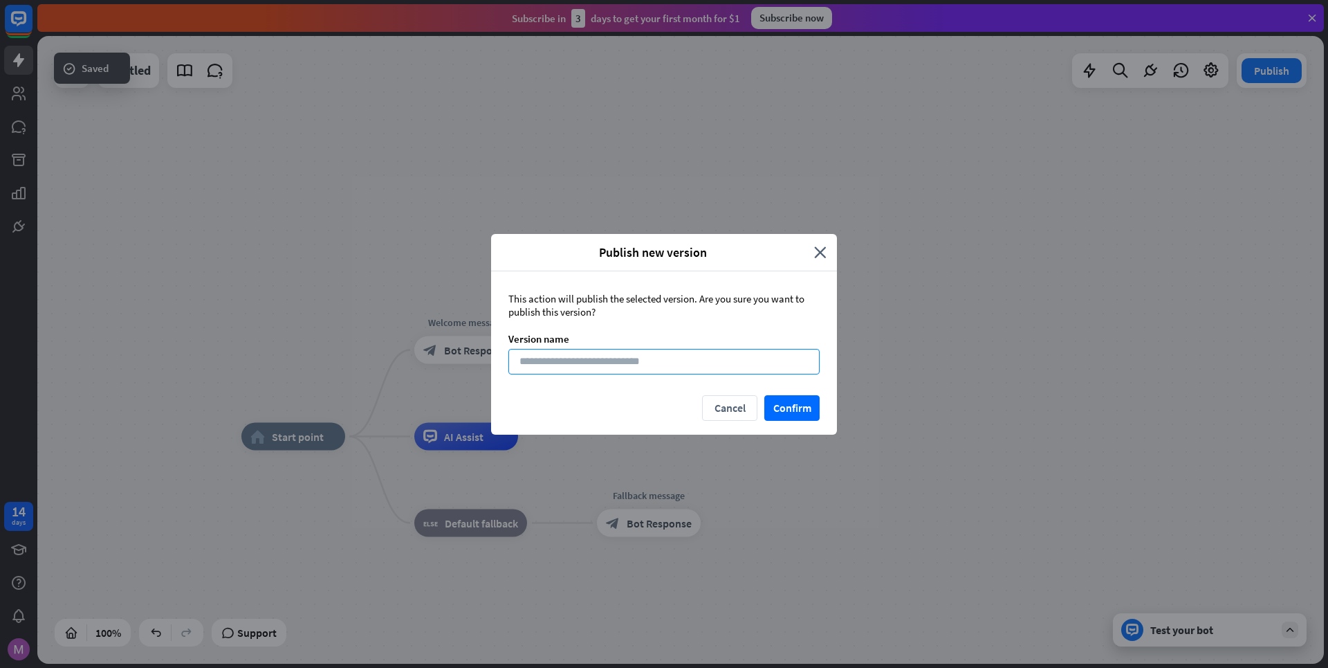
click at [636, 360] on input at bounding box center [663, 362] width 311 height 26
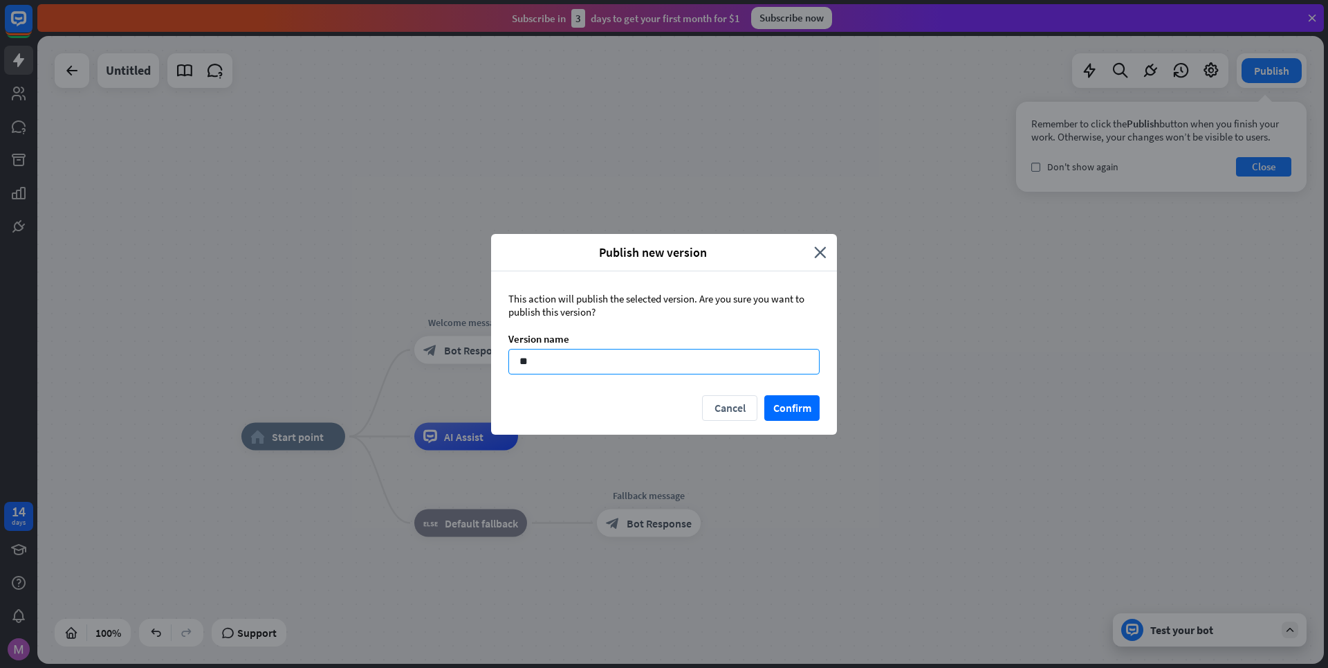
type input "**"
click at [782, 421] on div "Cancel Confirm" at bounding box center [664, 414] width 346 height 39
click at [786, 405] on button "Confirm" at bounding box center [791, 408] width 55 height 26
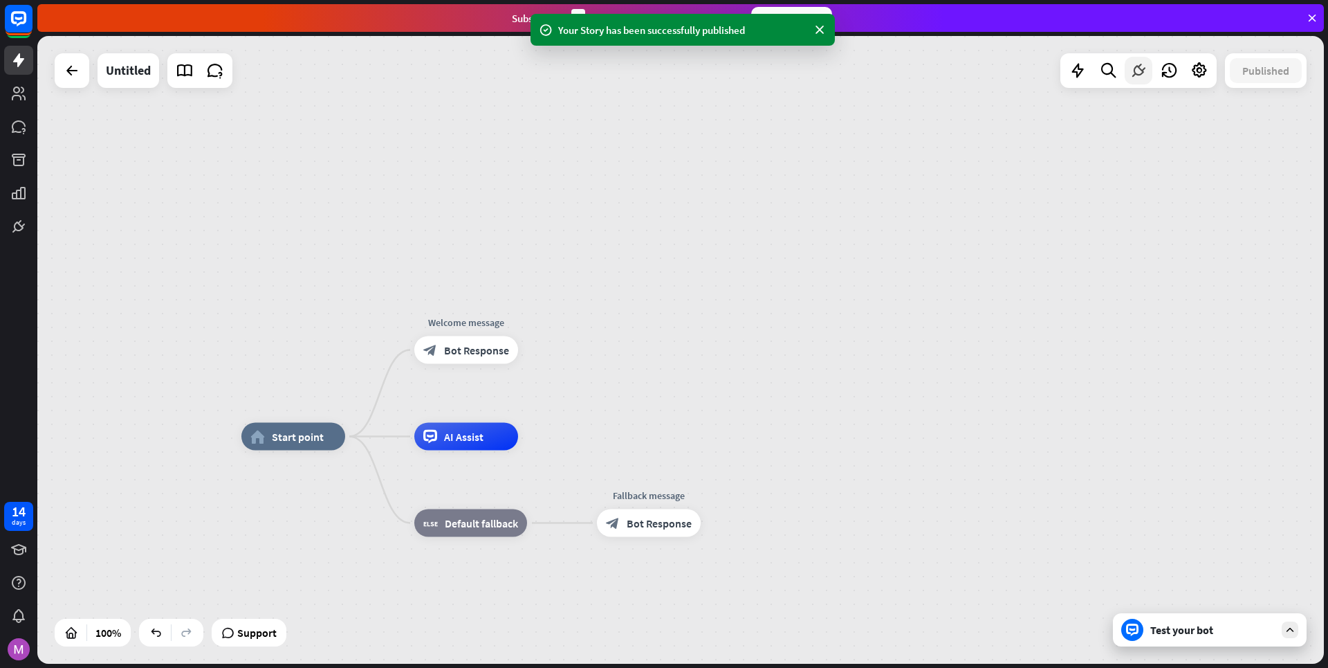
click at [1129, 76] on div at bounding box center [1139, 71] width 28 height 28
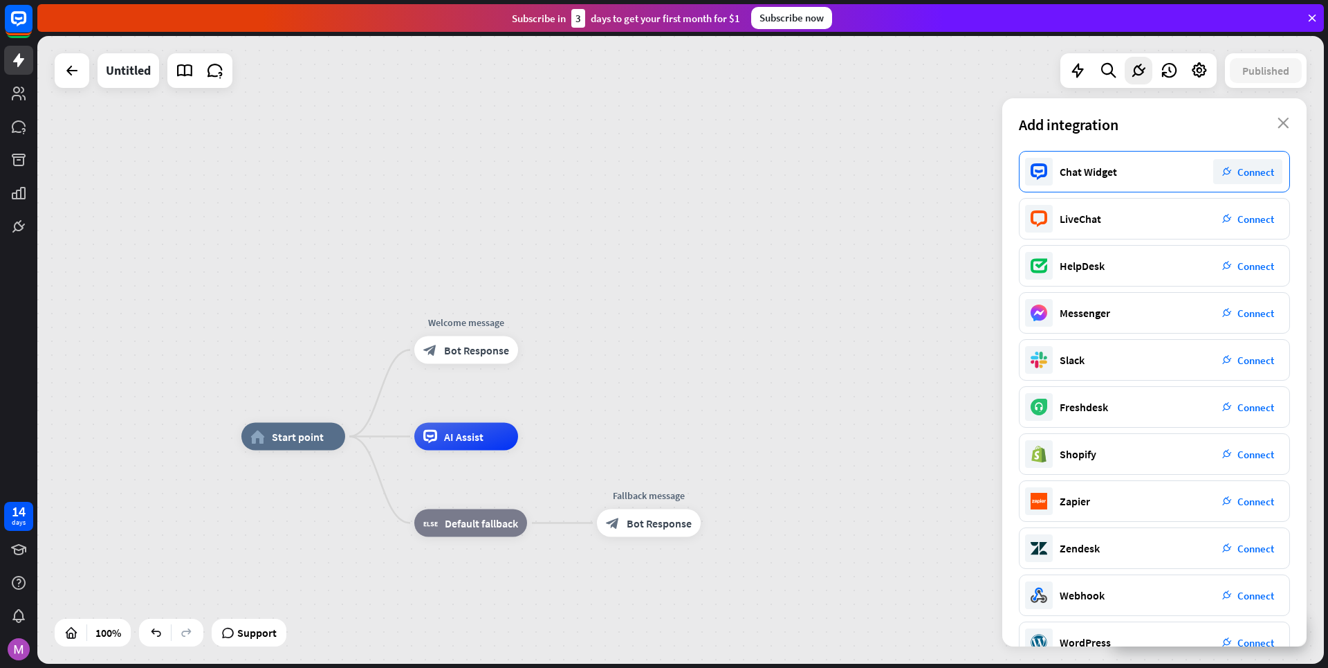
click at [1239, 176] on span "Connect" at bounding box center [1256, 171] width 37 height 13
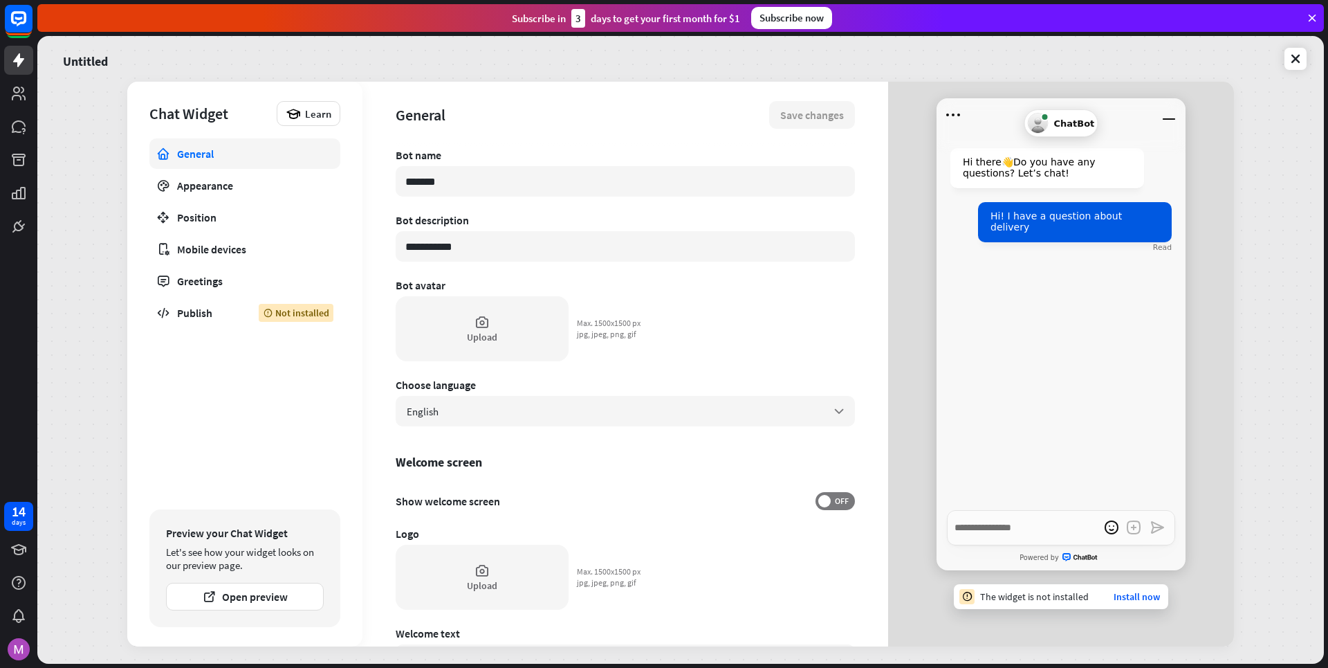
click at [1131, 605] on div "The widget is not installed Install now" at bounding box center [1061, 596] width 214 height 25
click at [1134, 598] on link "Install now" at bounding box center [1137, 596] width 46 height 12
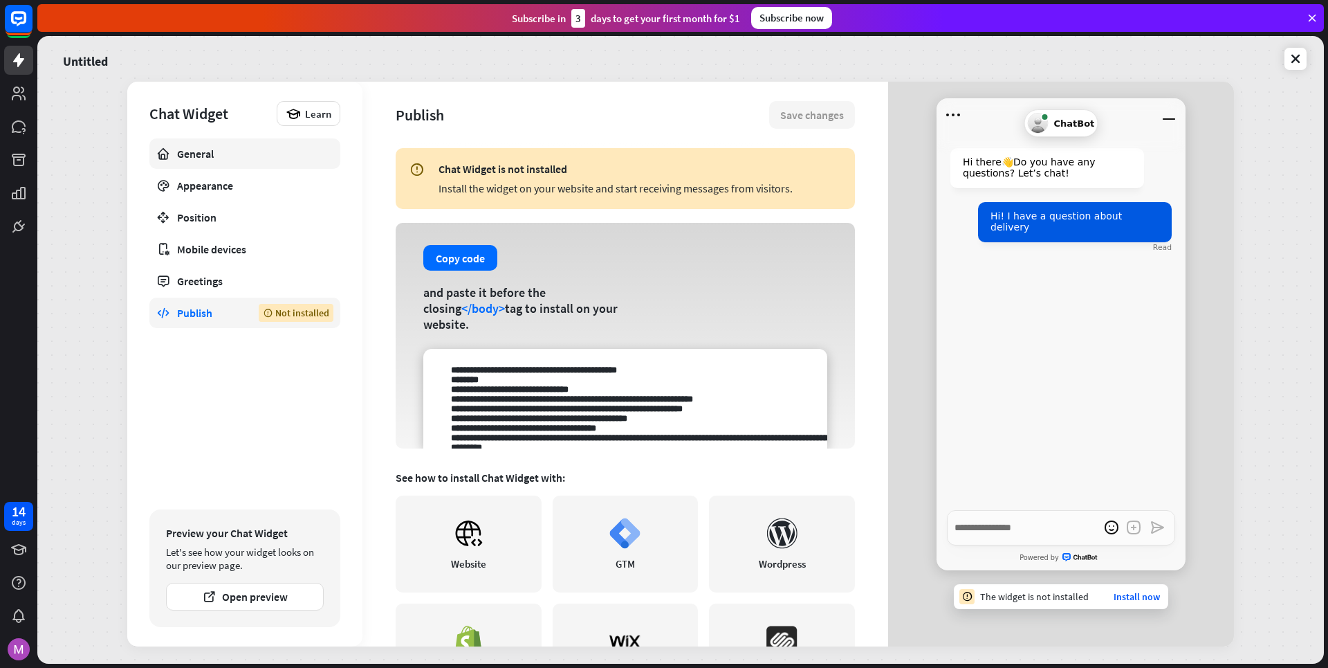
click at [208, 160] on link "General" at bounding box center [244, 153] width 191 height 30
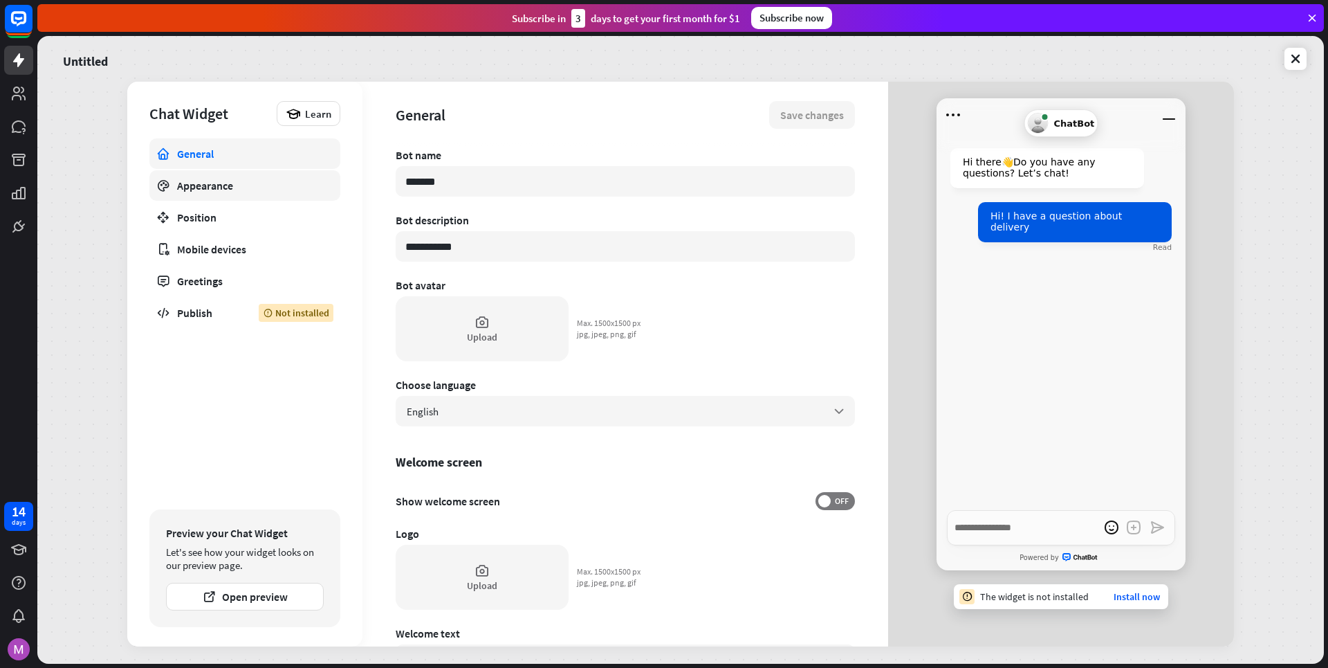
click at [233, 182] on div "Appearance" at bounding box center [245, 185] width 136 height 14
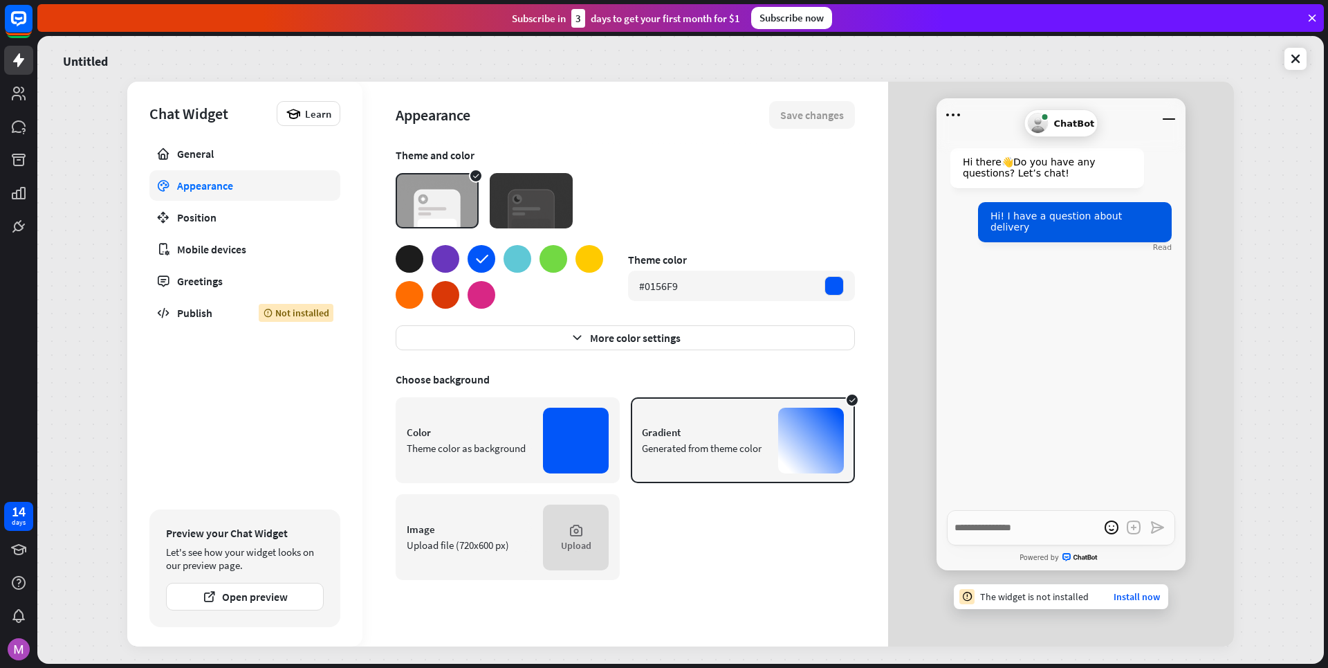
click at [557, 265] on div at bounding box center [554, 259] width 28 height 28
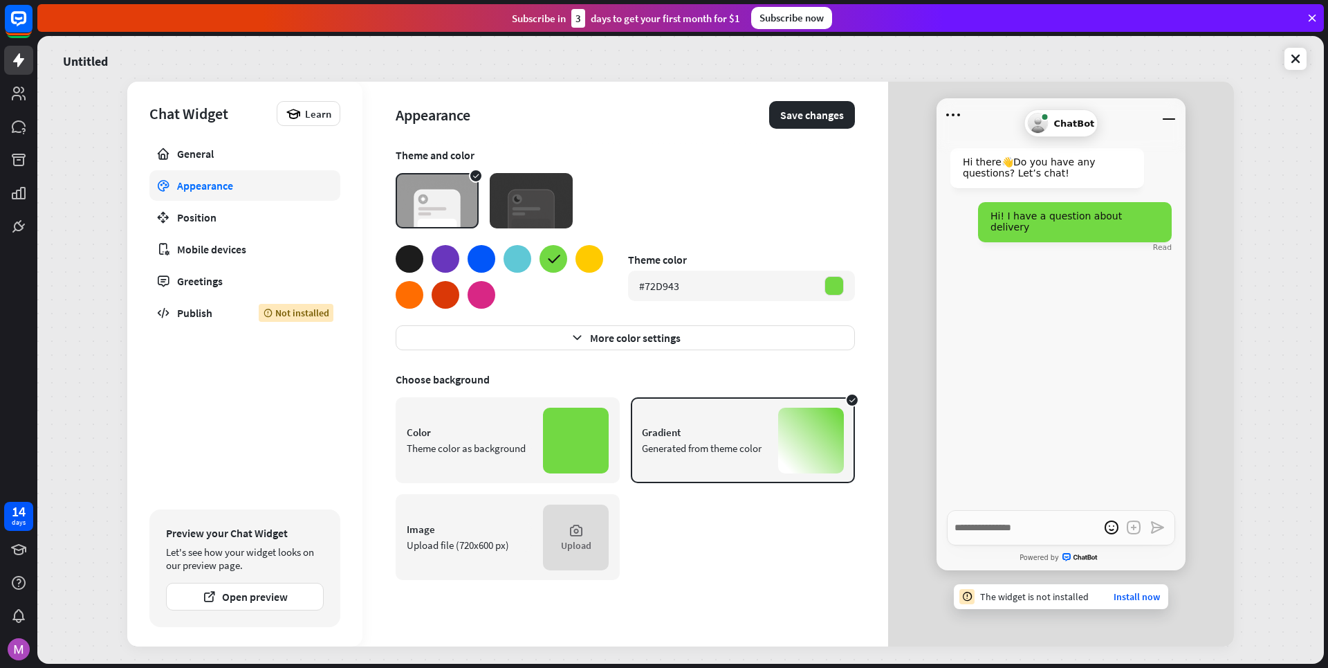
type textarea "*"
click at [655, 335] on button "More color settings" at bounding box center [625, 337] width 459 height 25
